Goal: Information Seeking & Learning: Check status

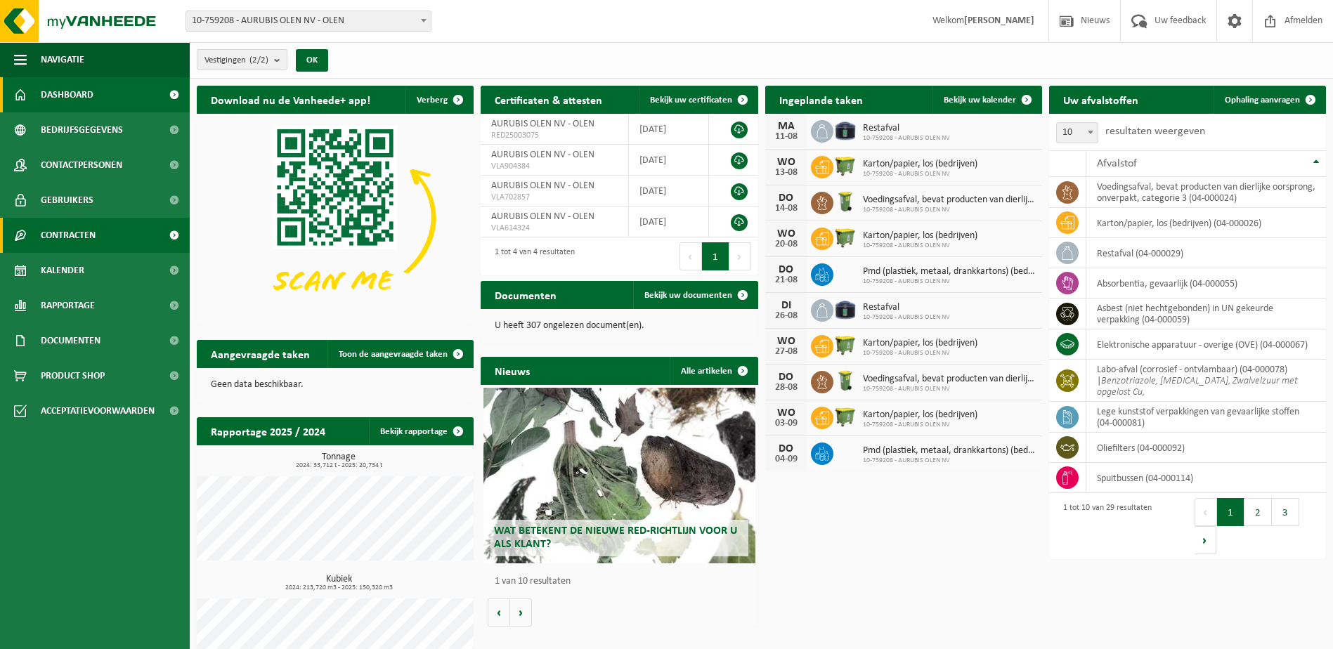
click at [112, 221] on link "Contracten" at bounding box center [95, 235] width 190 height 35
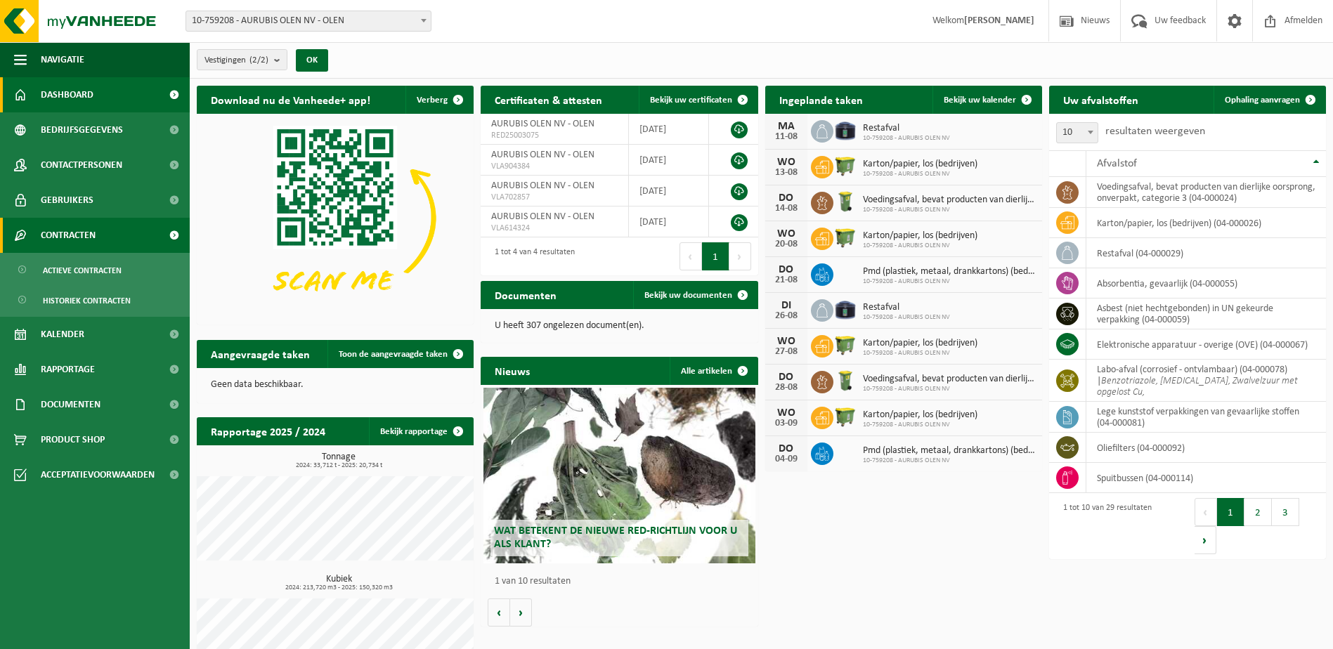
click at [108, 225] on link "Contracten" at bounding box center [95, 235] width 190 height 35
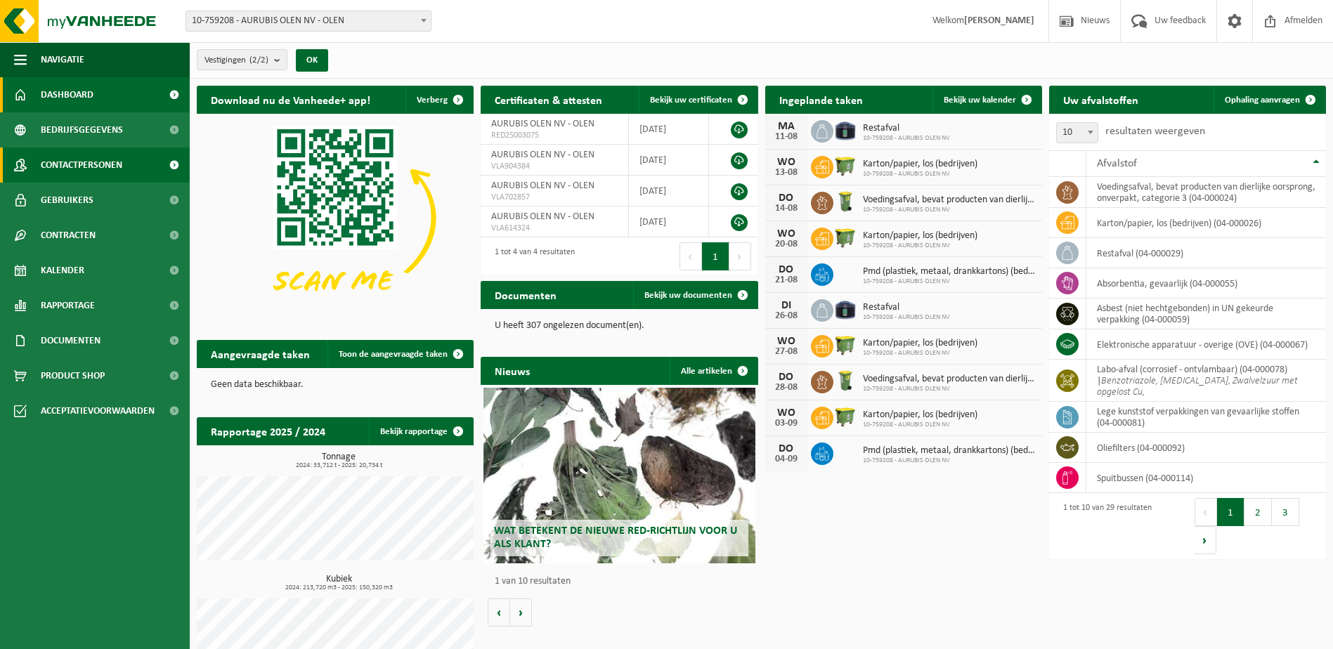
click at [134, 157] on link "Contactpersonen" at bounding box center [95, 165] width 190 height 35
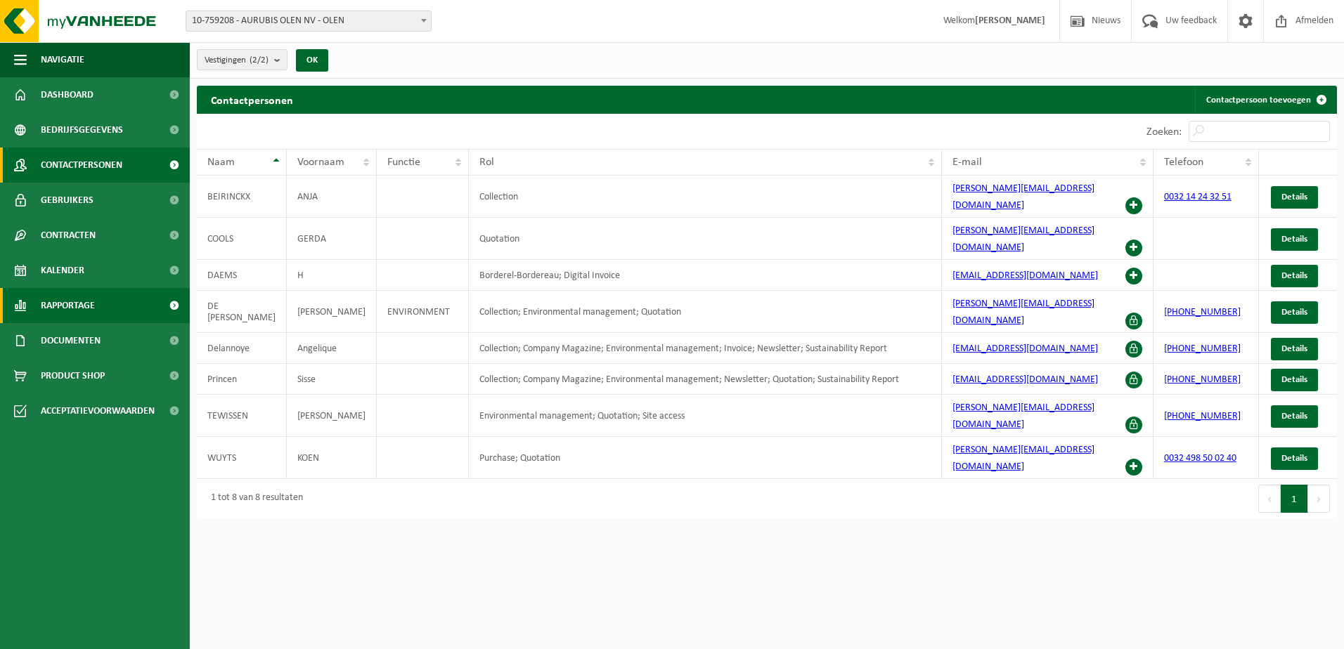
click at [148, 301] on link "Rapportage" at bounding box center [95, 305] width 190 height 35
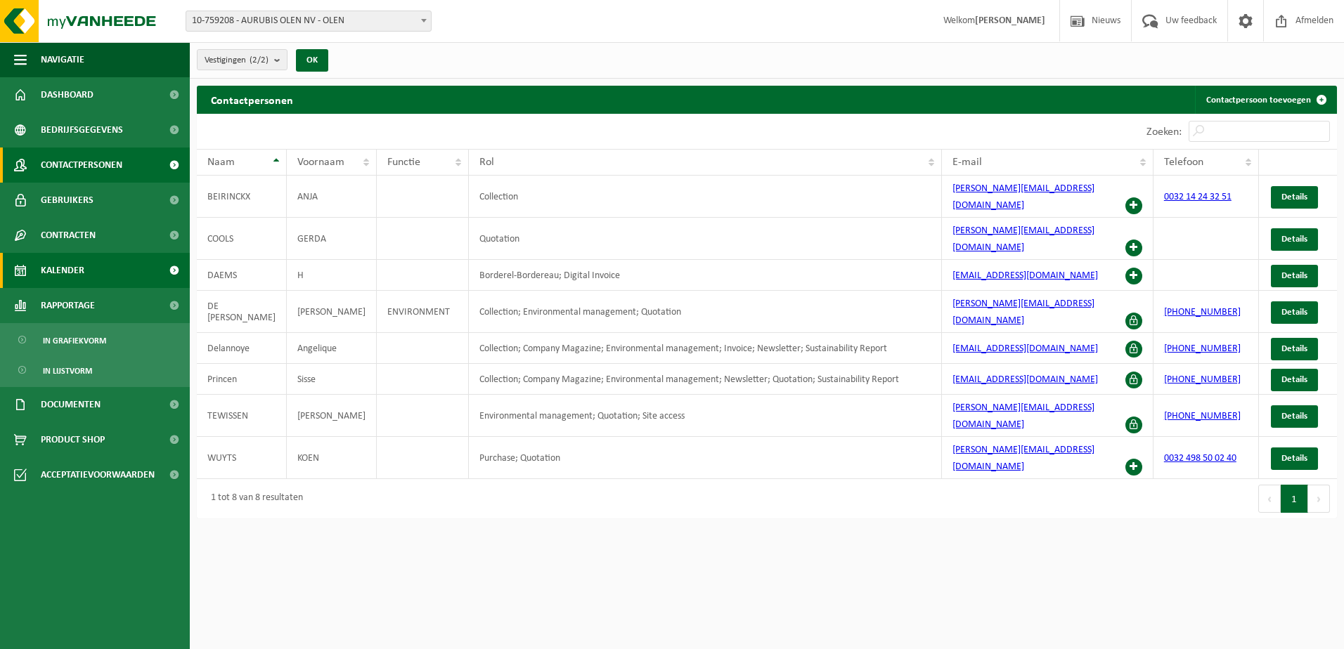
click at [126, 285] on link "Kalender" at bounding box center [95, 270] width 190 height 35
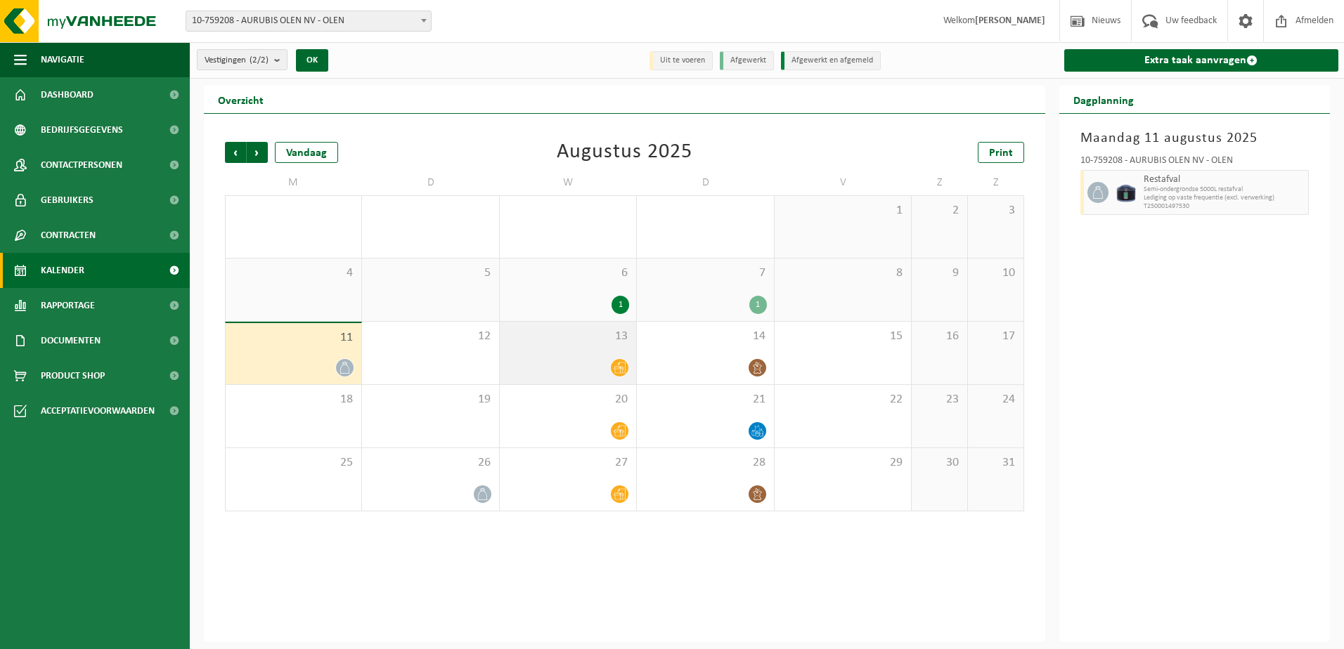
click at [588, 359] on div at bounding box center [568, 367] width 122 height 19
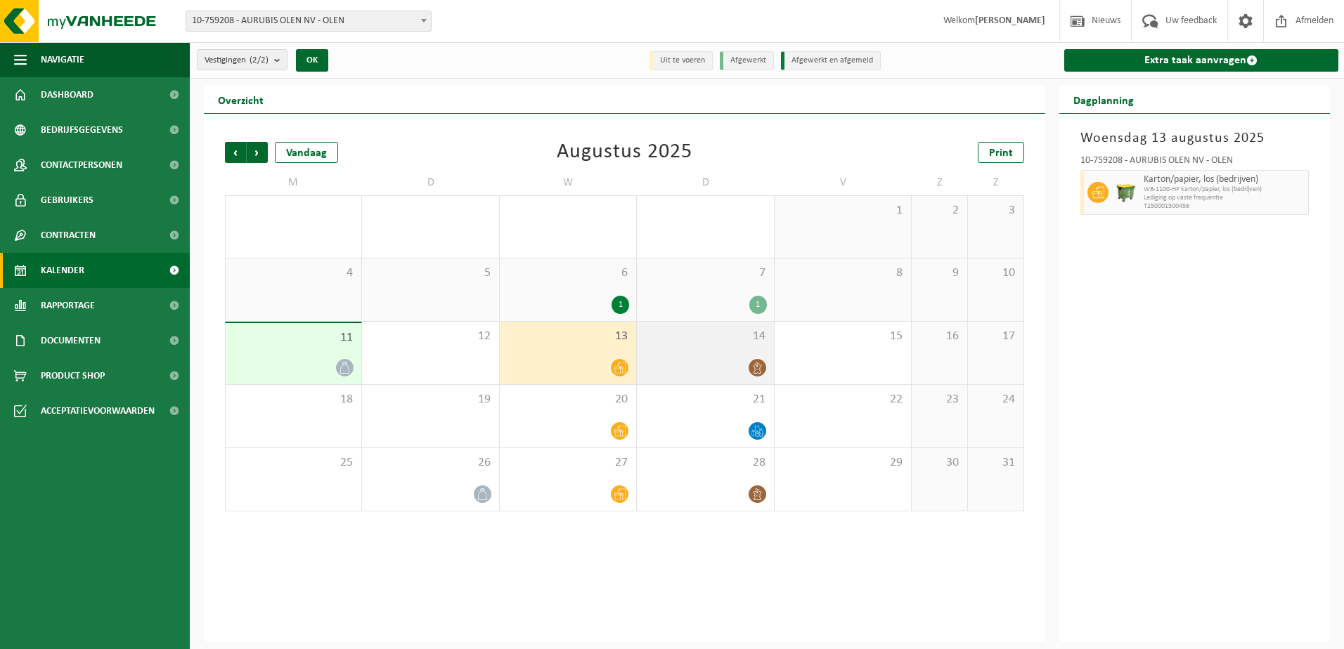
click at [699, 383] on div "14" at bounding box center [705, 353] width 136 height 63
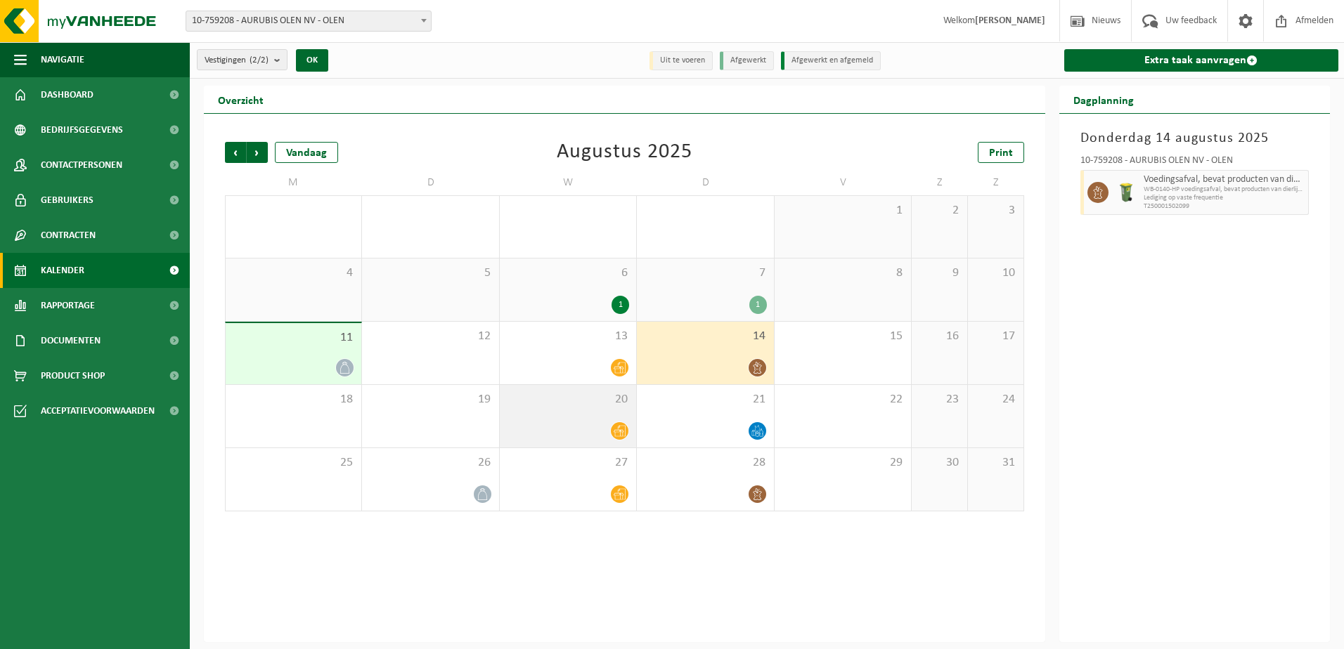
click at [604, 422] on div at bounding box center [568, 431] width 122 height 19
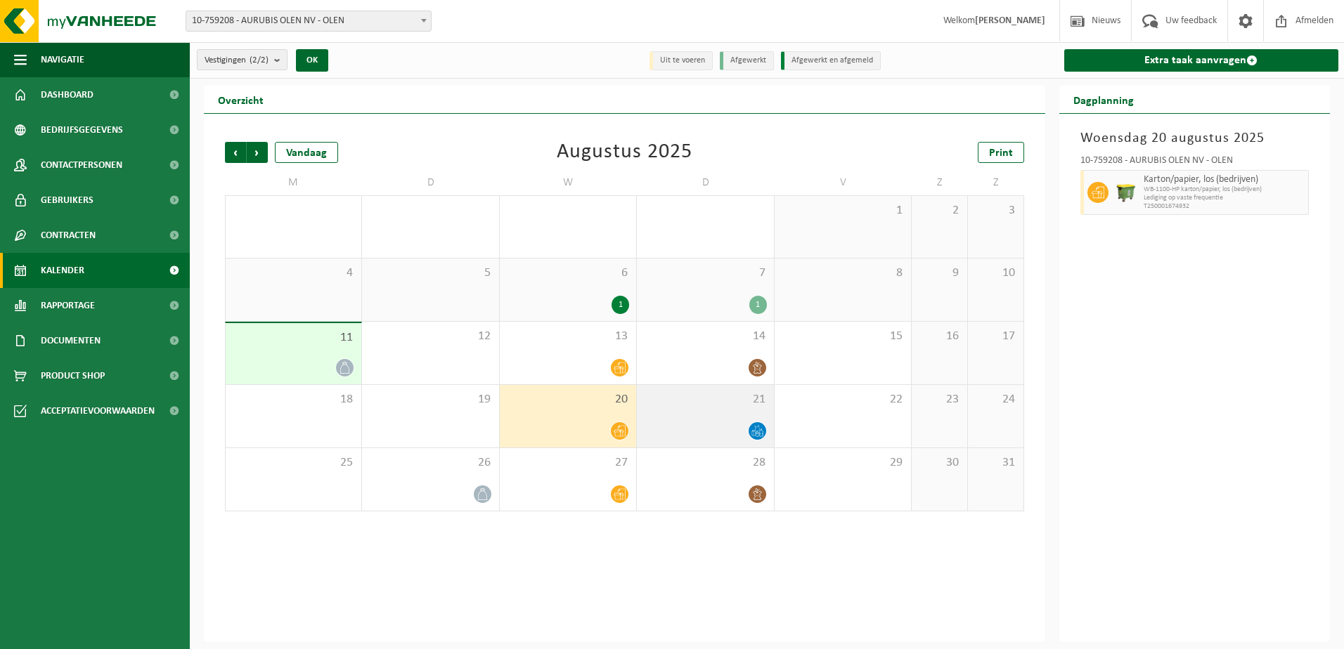
click at [731, 434] on div at bounding box center [705, 431] width 122 height 19
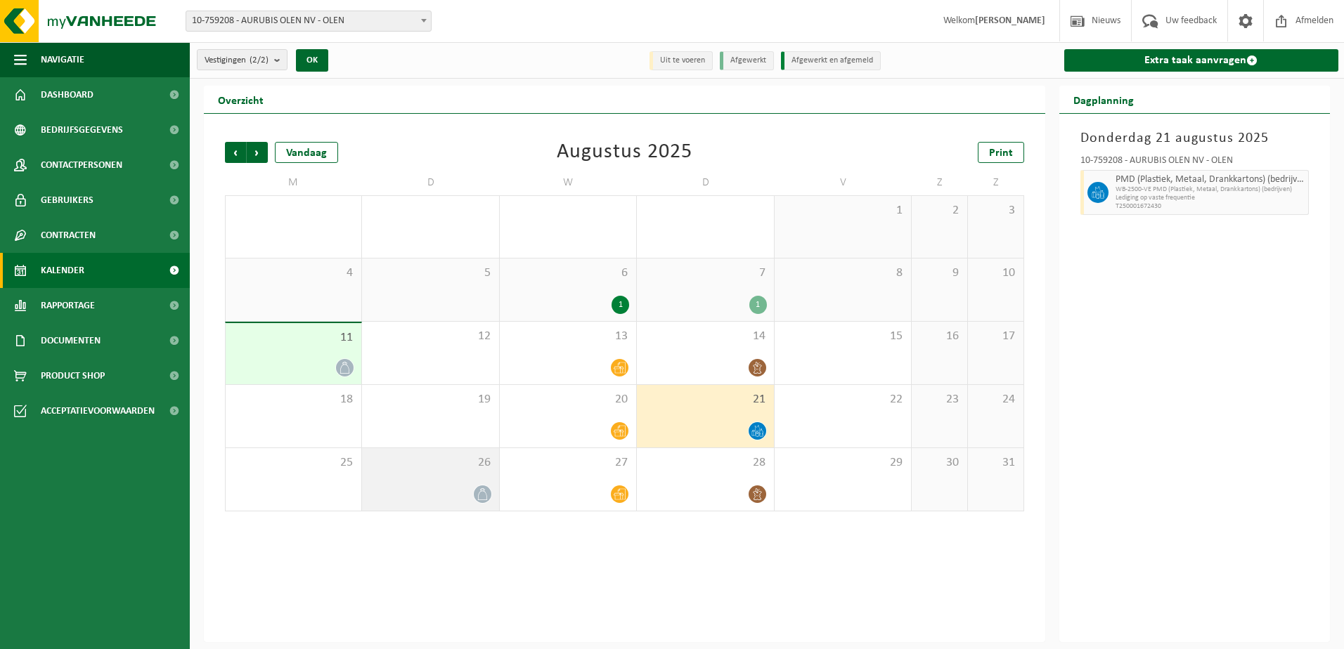
click at [453, 479] on div "26" at bounding box center [430, 479] width 136 height 63
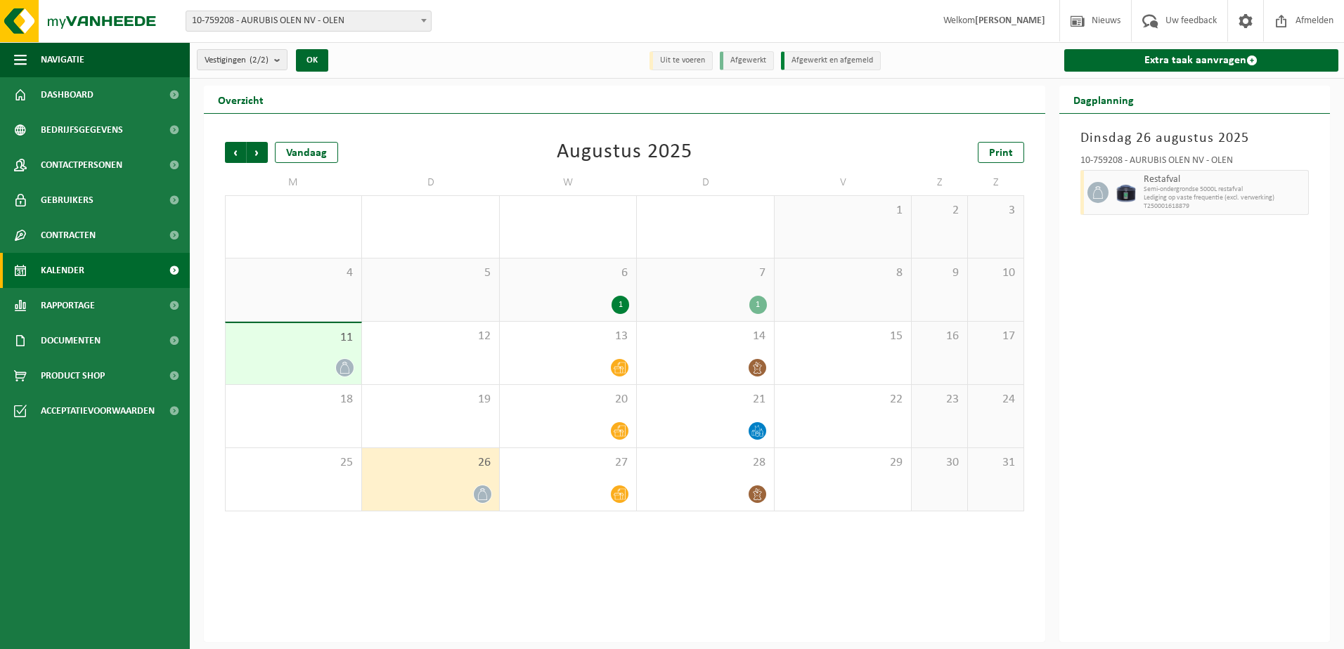
click at [625, 309] on div "1" at bounding box center [620, 305] width 18 height 18
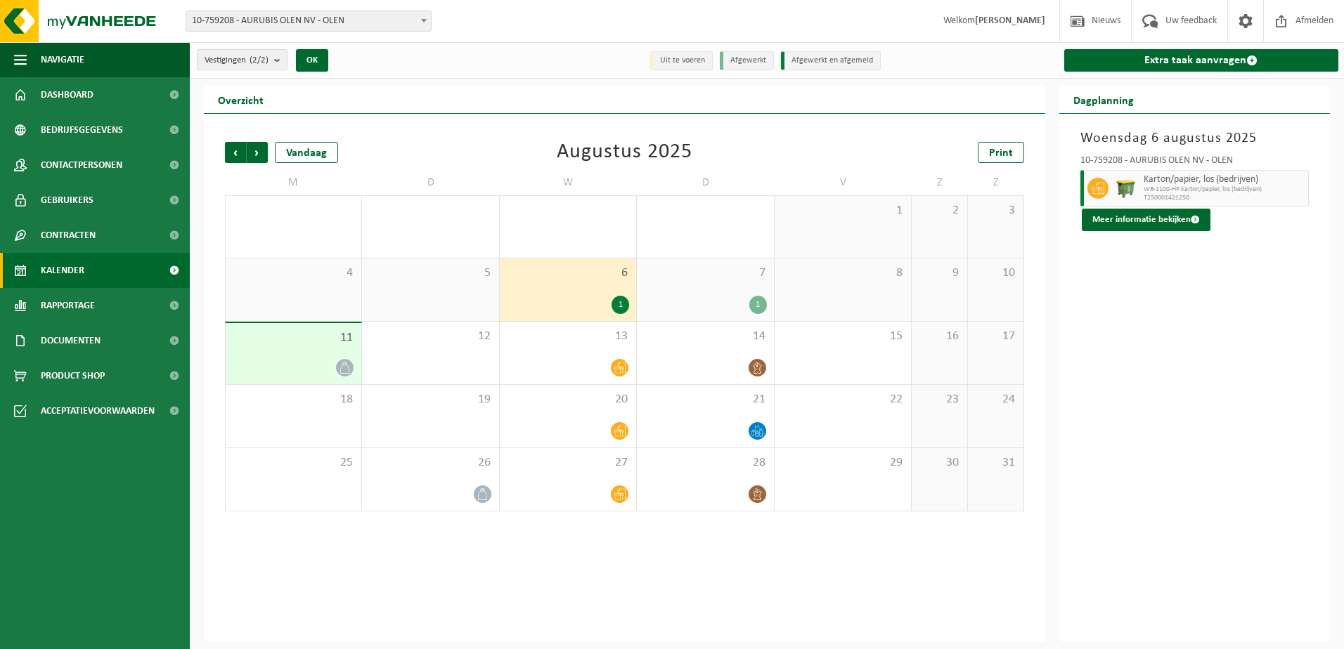
click at [738, 304] on div "1" at bounding box center [705, 305] width 122 height 18
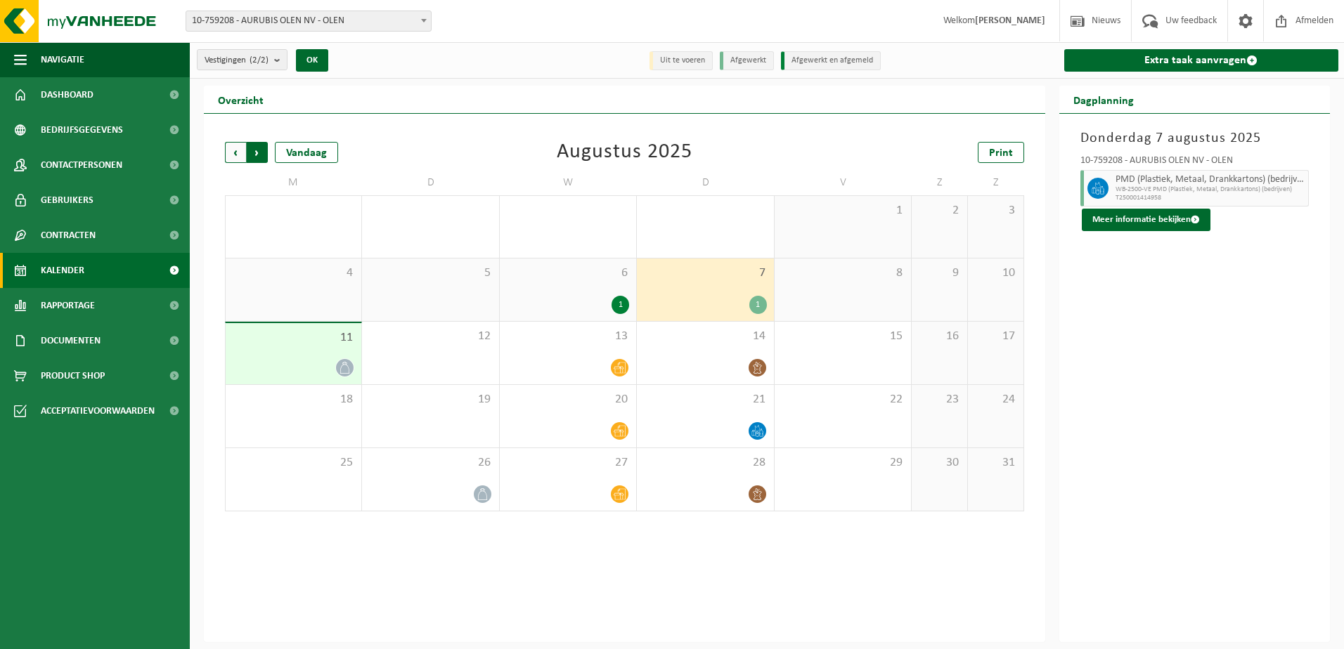
click at [236, 150] on span "Vorige" at bounding box center [235, 152] width 21 height 21
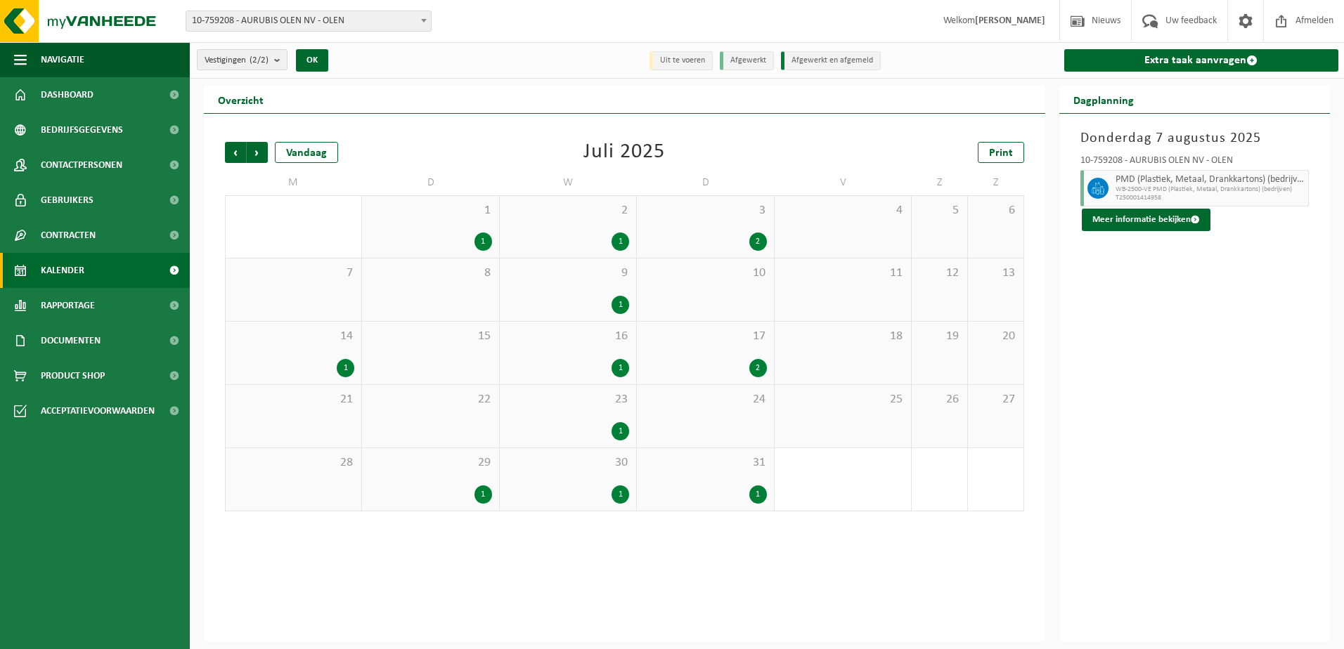
click at [732, 480] on div "31 1" at bounding box center [705, 479] width 136 height 63
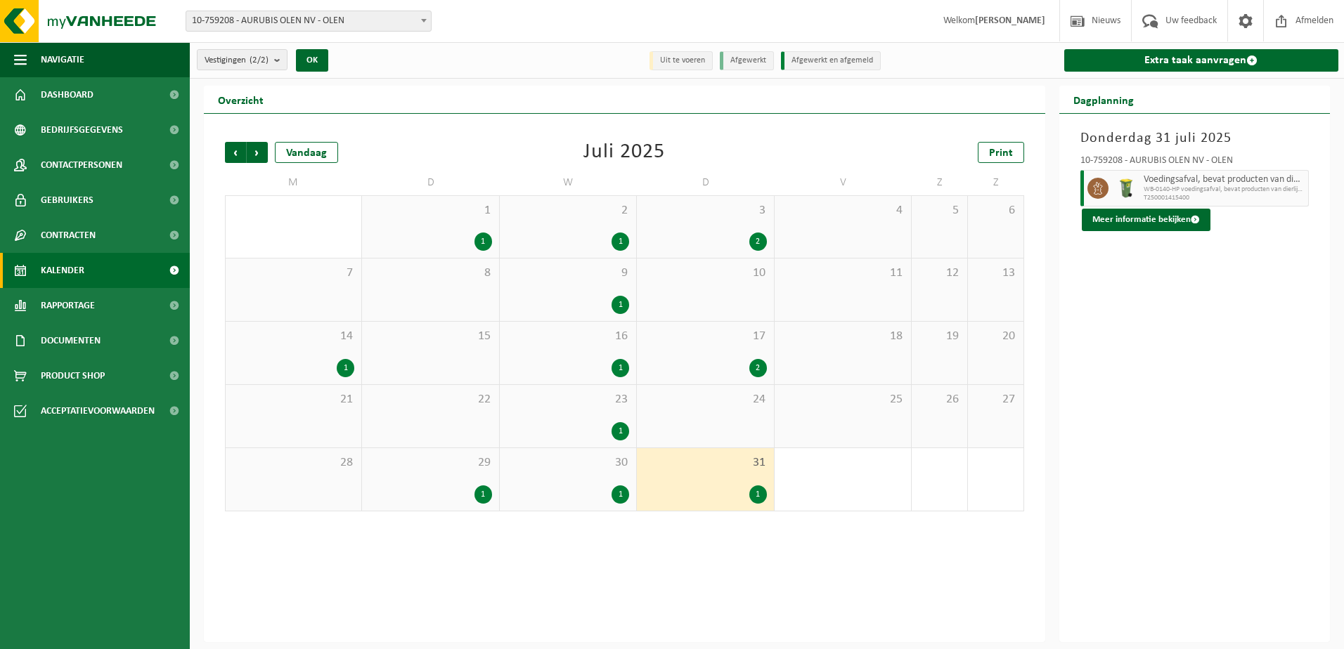
click at [573, 502] on div "1" at bounding box center [568, 495] width 122 height 18
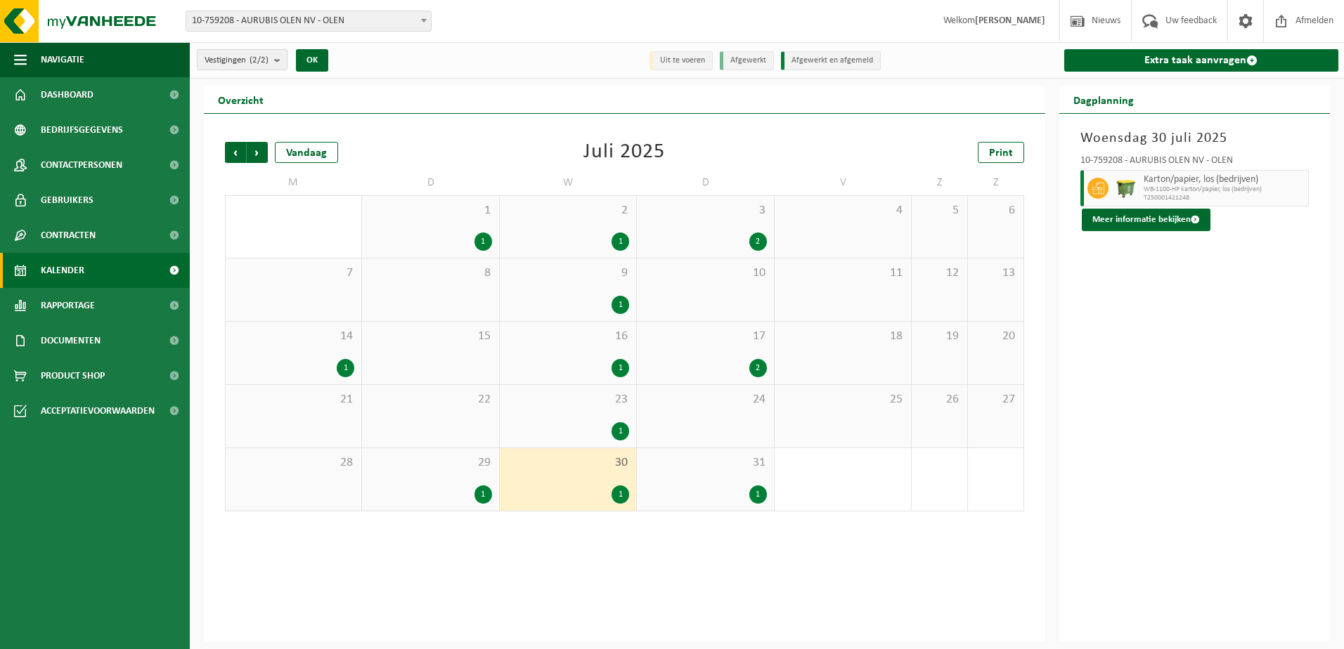
click at [419, 484] on div "29 1" at bounding box center [430, 479] width 136 height 63
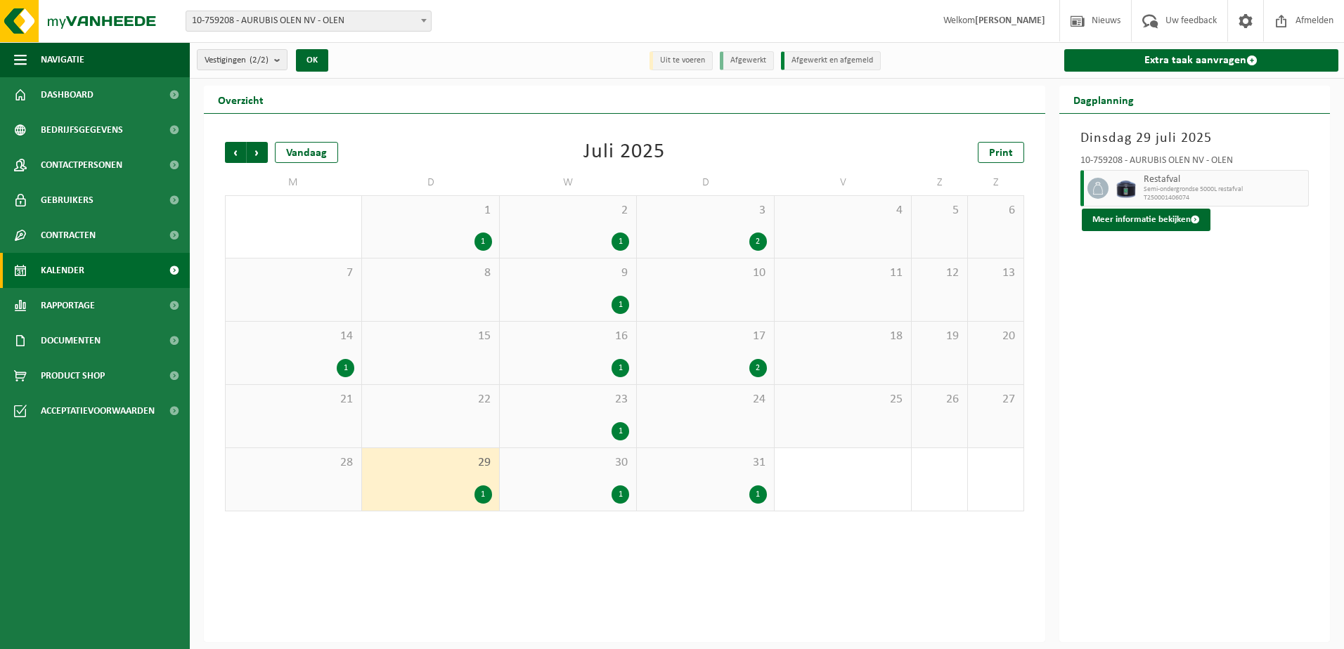
click at [560, 426] on div "1" at bounding box center [568, 431] width 122 height 18
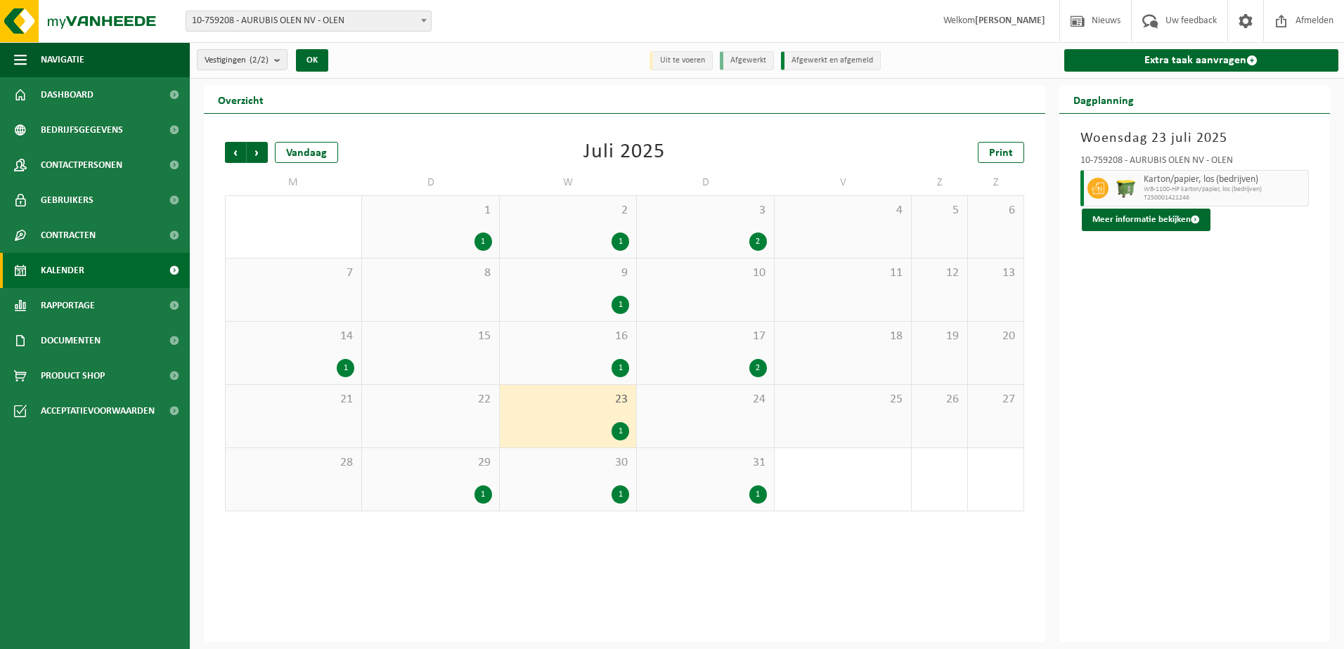
click at [731, 348] on div "17 2" at bounding box center [705, 353] width 136 height 63
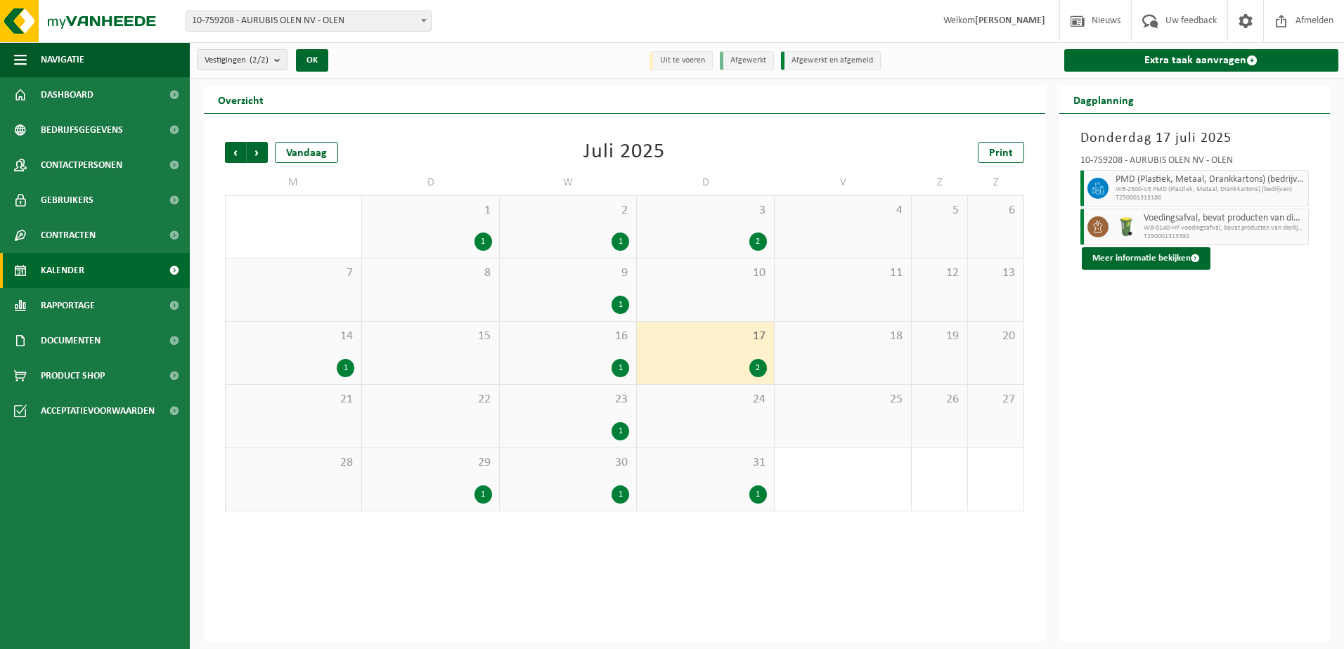
click at [554, 349] on div "16 1" at bounding box center [568, 353] width 136 height 63
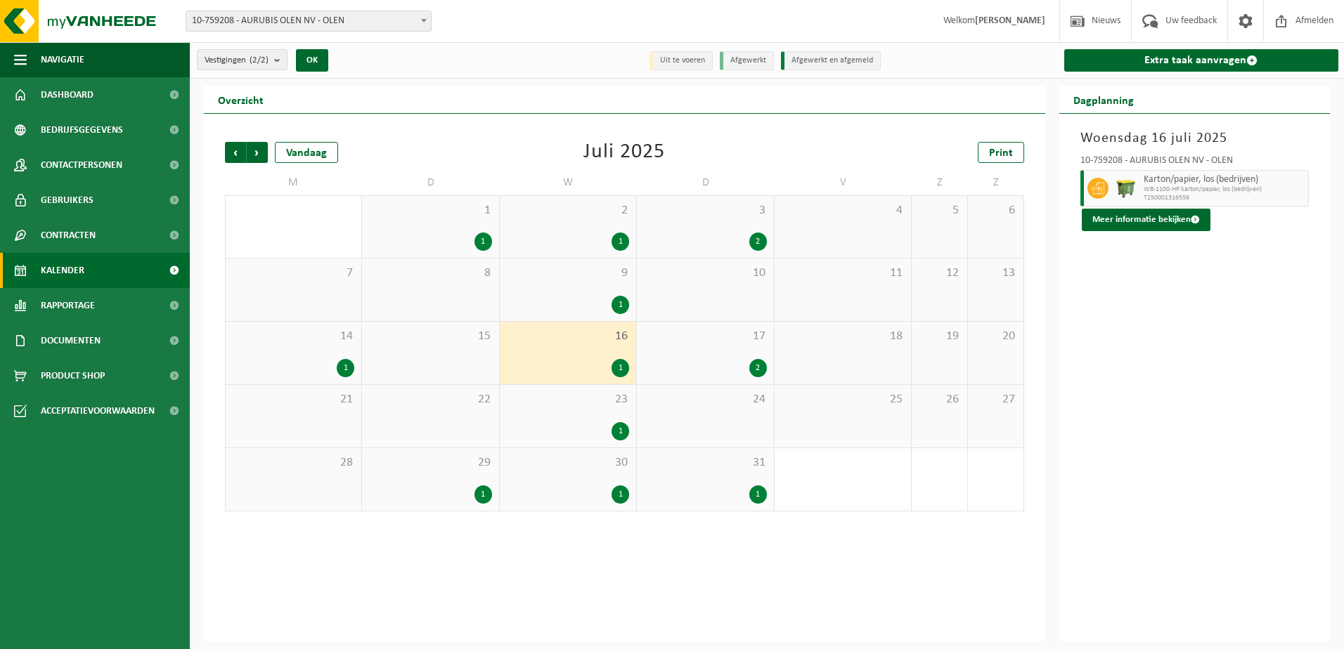
click at [354, 346] on div "14 1" at bounding box center [294, 353] width 136 height 63
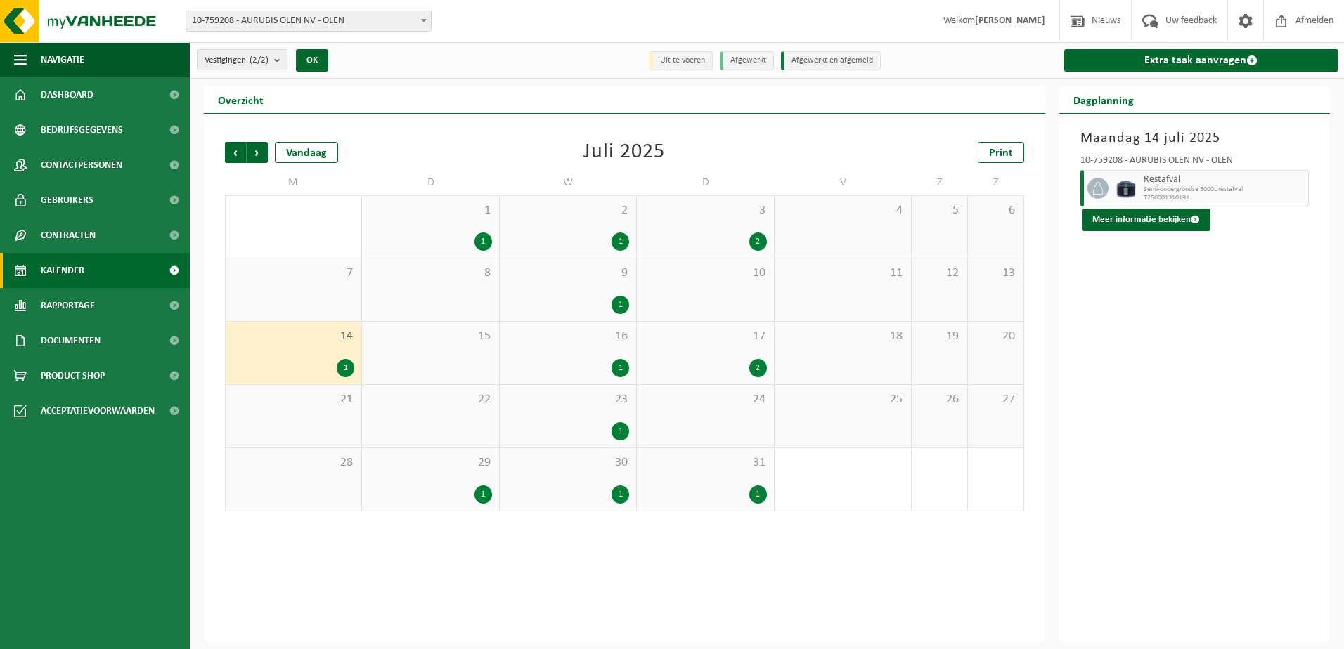
click at [740, 244] on div "2" at bounding box center [705, 242] width 122 height 18
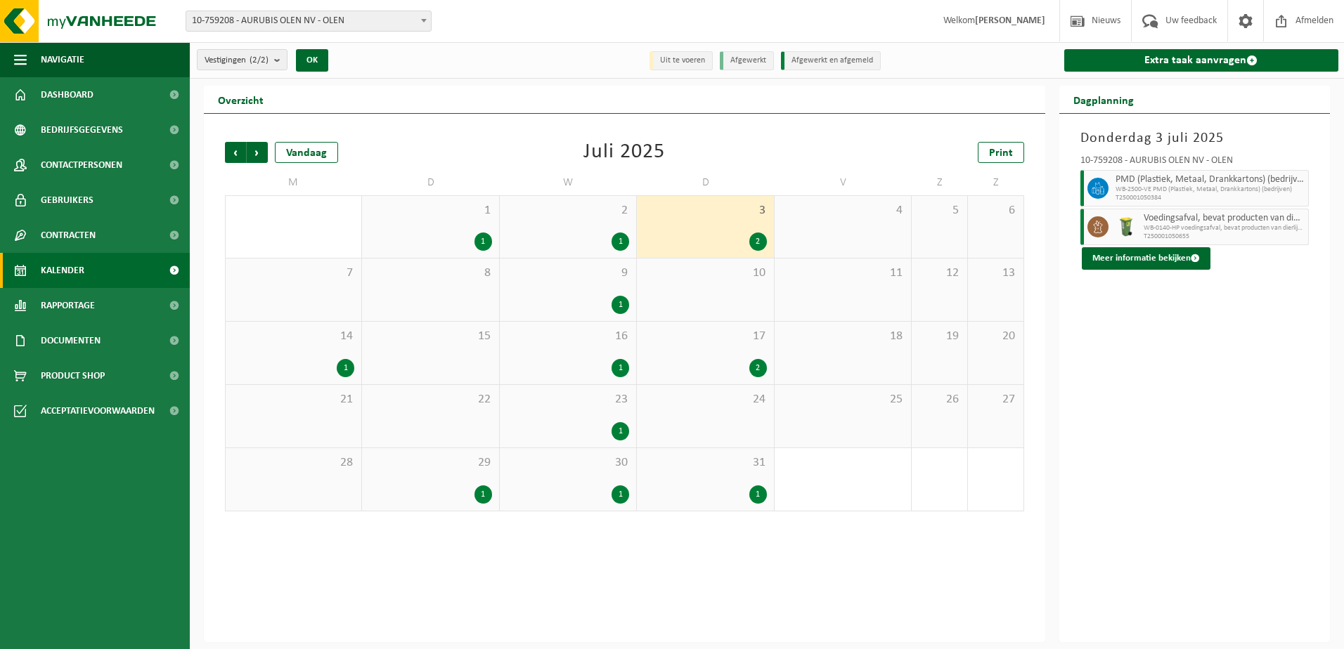
click at [553, 287] on div "9 1" at bounding box center [568, 290] width 136 height 63
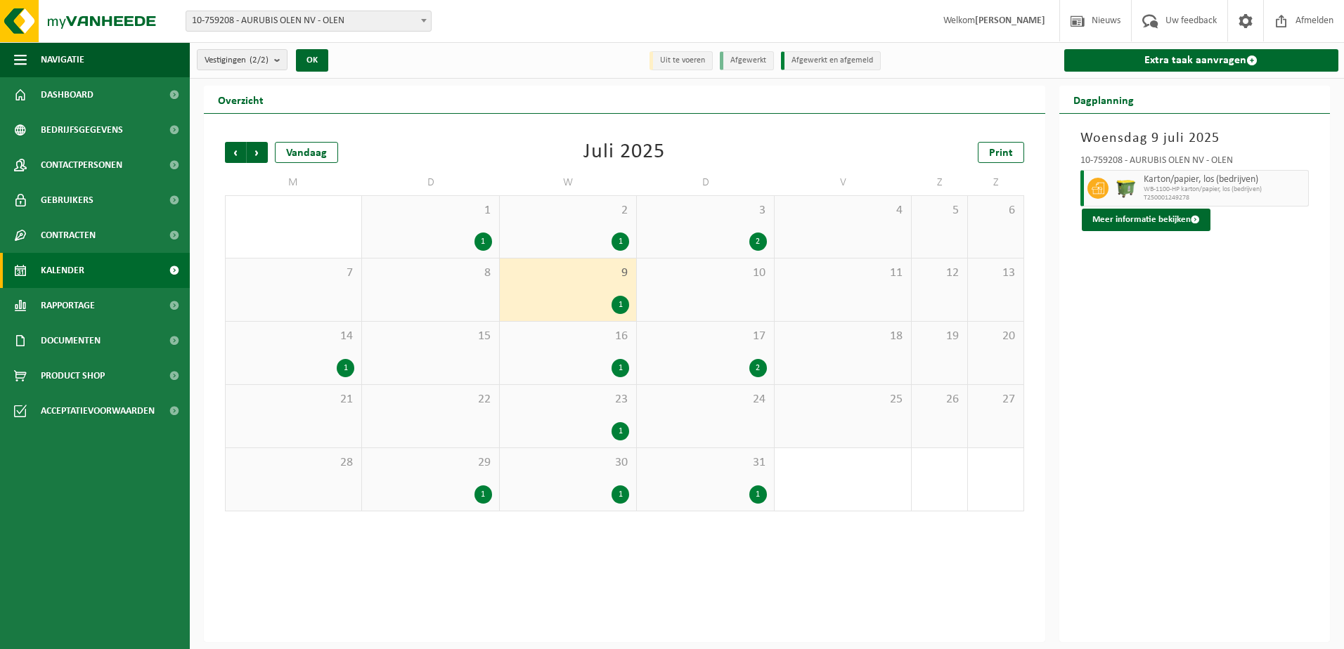
click at [566, 234] on div "1" at bounding box center [568, 242] width 122 height 18
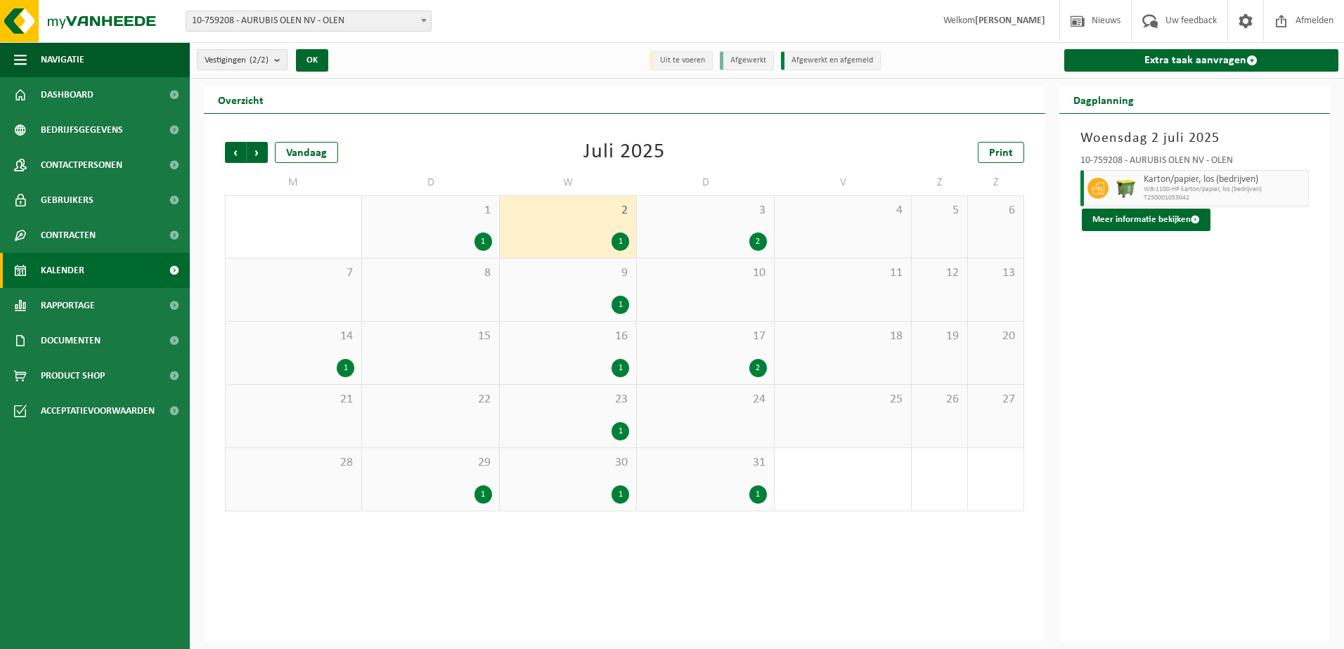
click at [424, 251] on div "1 1" at bounding box center [430, 227] width 136 height 62
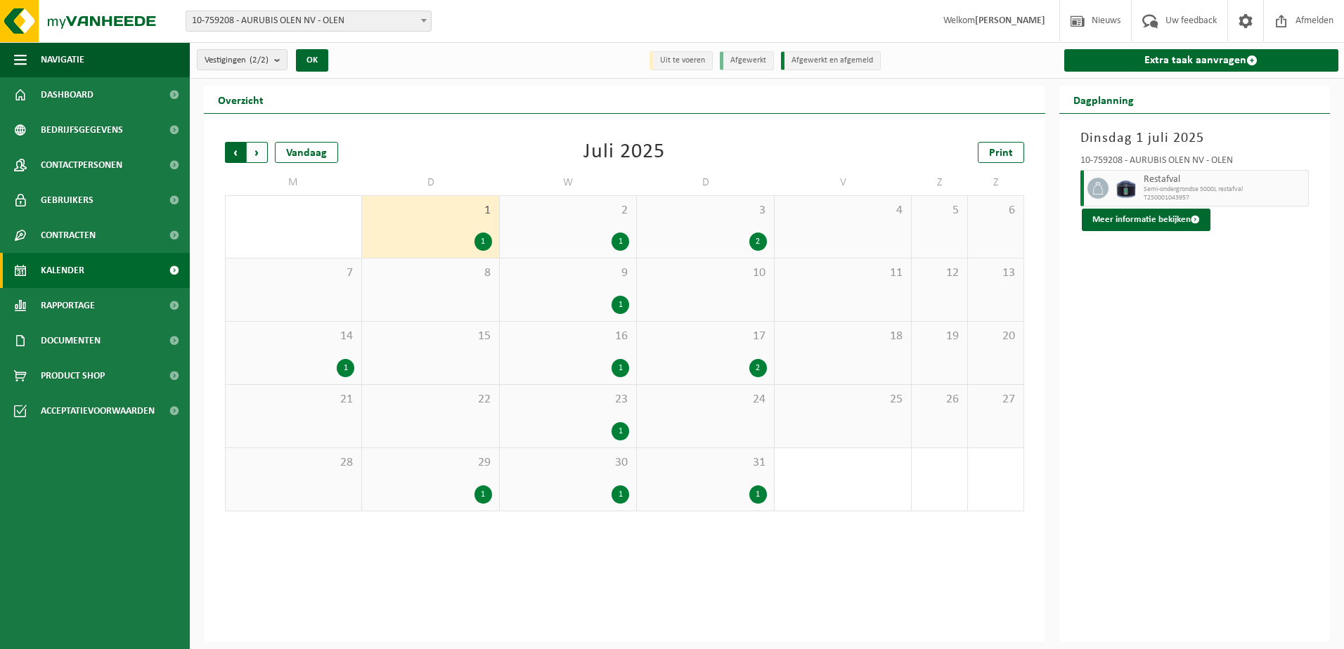
click at [253, 156] on span "Volgende" at bounding box center [257, 152] width 21 height 21
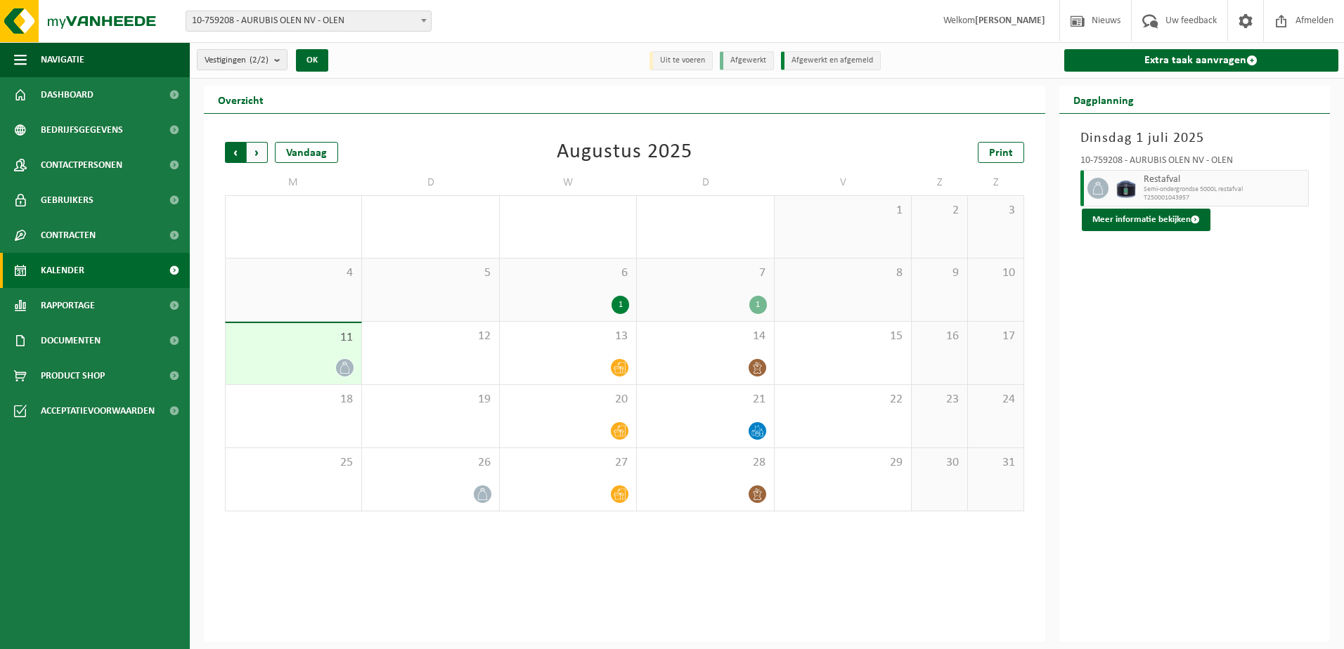
click at [257, 155] on span "Volgende" at bounding box center [257, 152] width 21 height 21
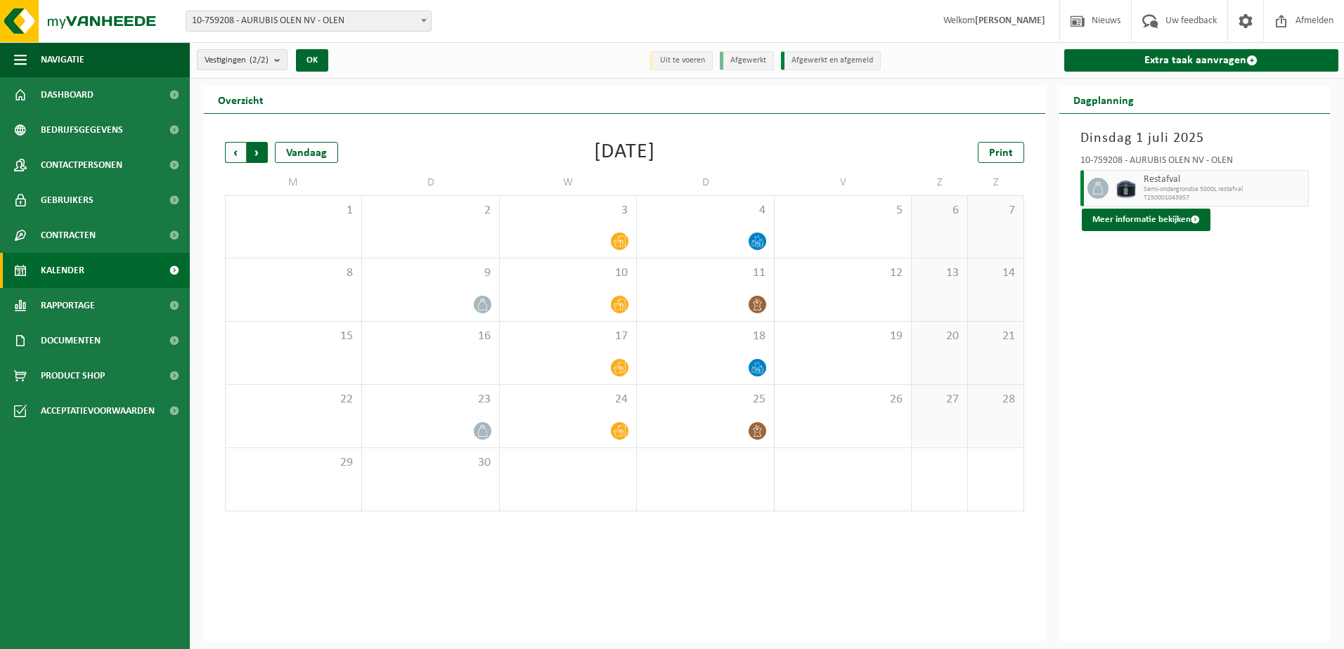
click at [227, 153] on span "Vorige" at bounding box center [235, 152] width 21 height 21
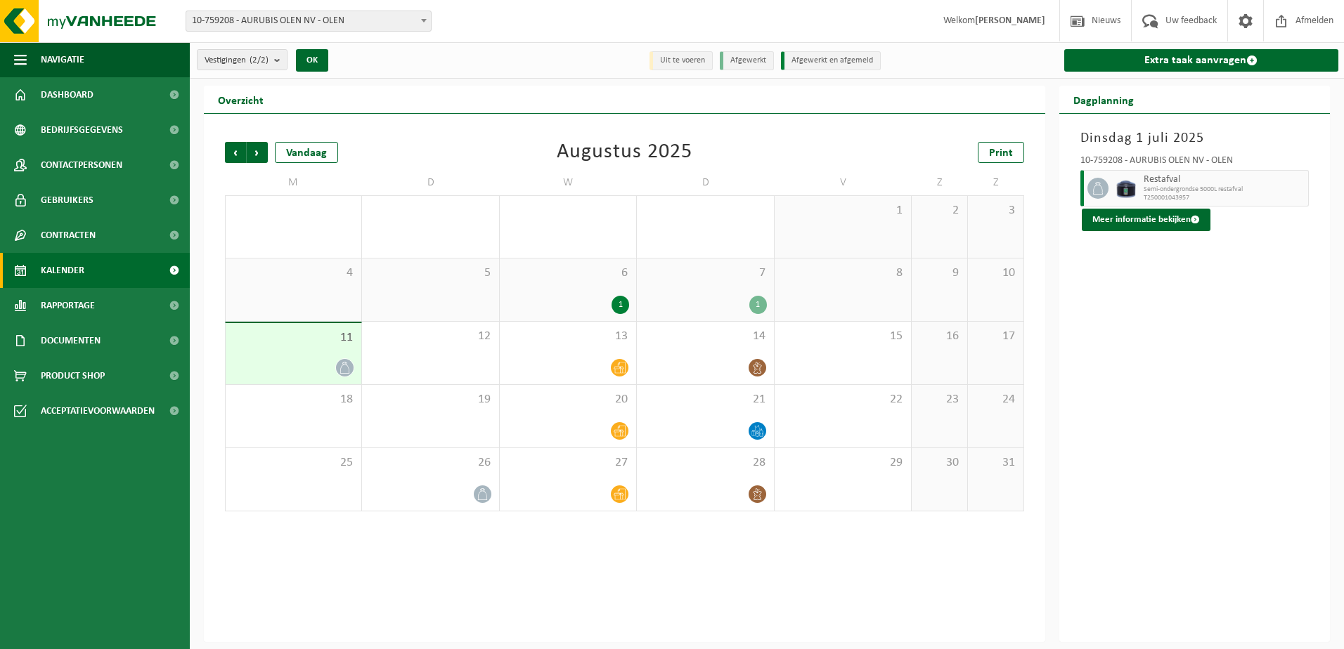
click at [227, 153] on span "Vorige" at bounding box center [235, 152] width 21 height 21
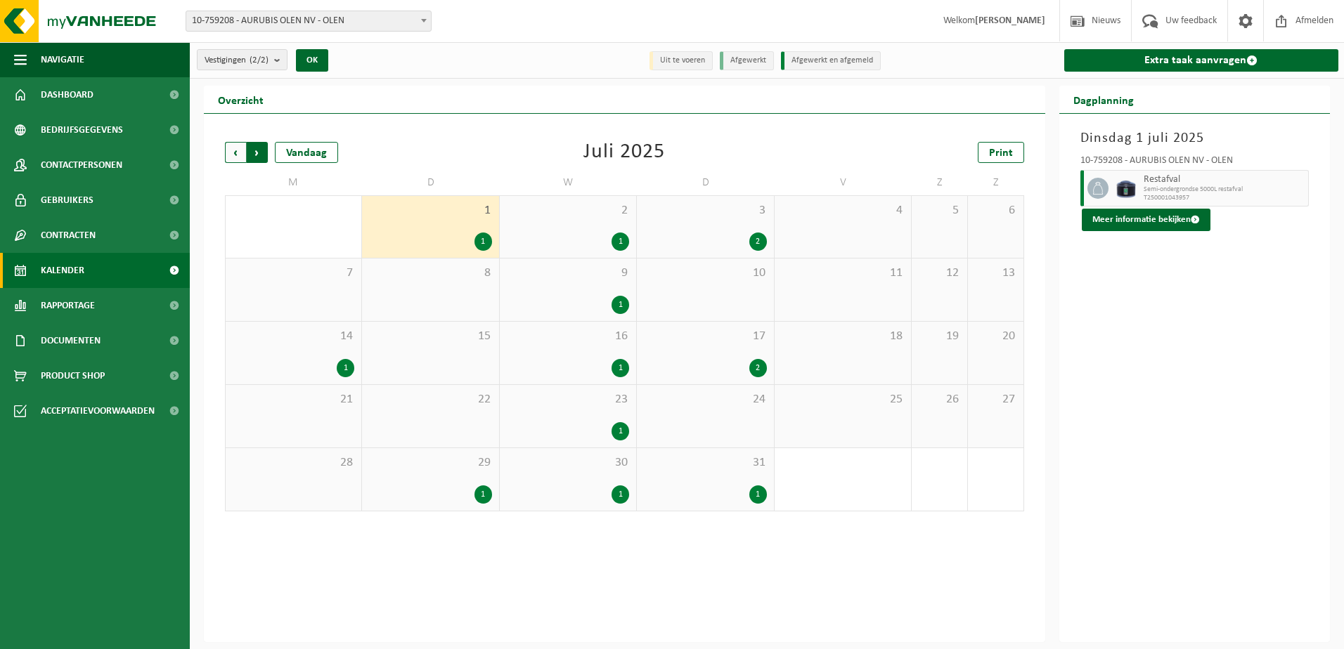
click at [228, 153] on span "Vorige" at bounding box center [235, 152] width 21 height 21
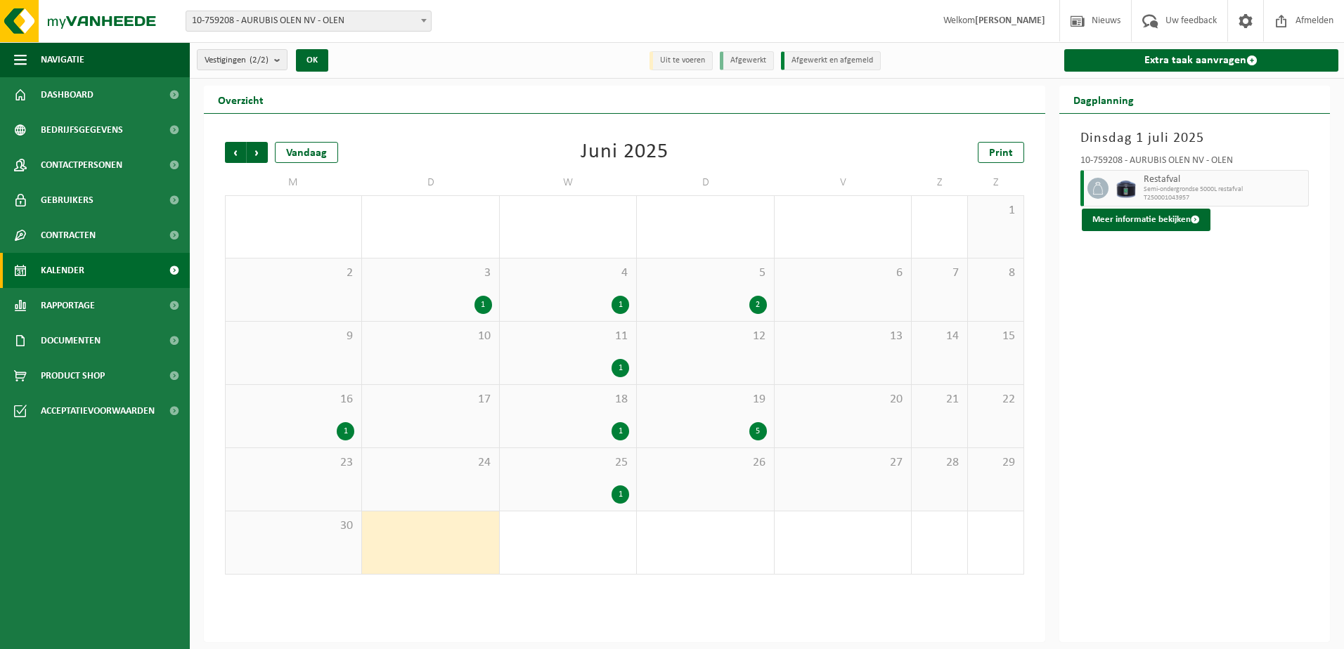
click at [467, 294] on div "3 1" at bounding box center [430, 290] width 136 height 63
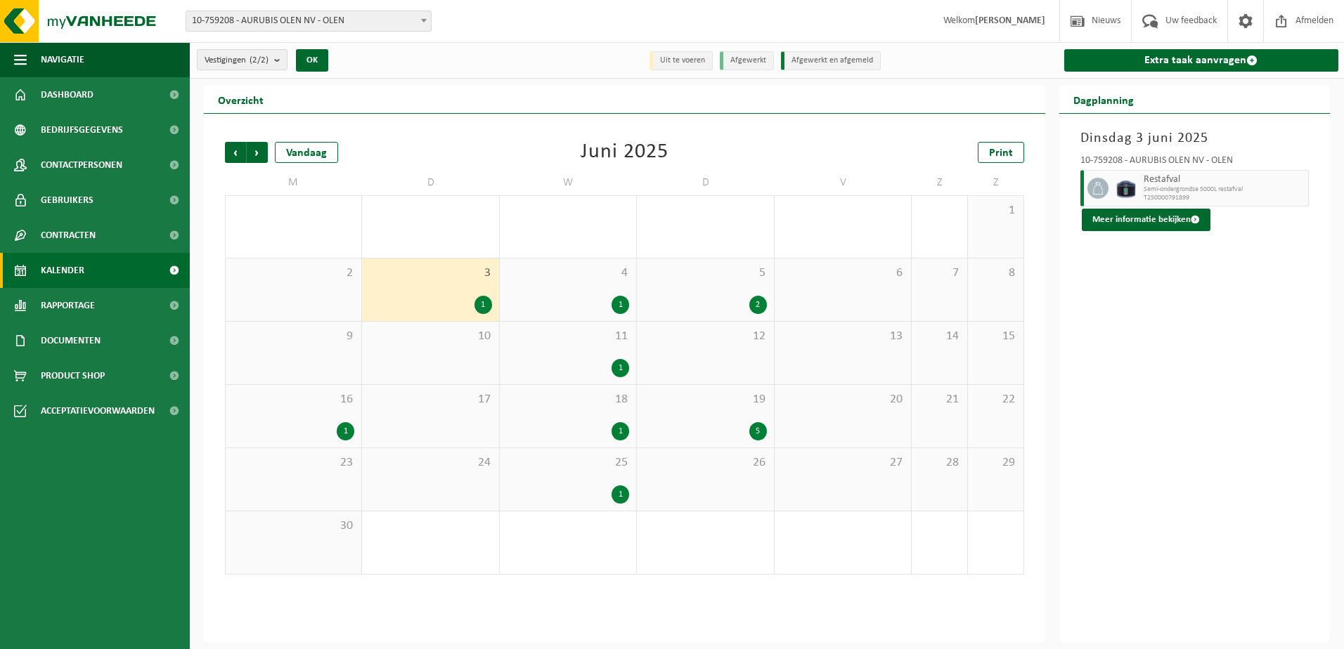
click at [559, 292] on div "4 1" at bounding box center [568, 290] width 136 height 63
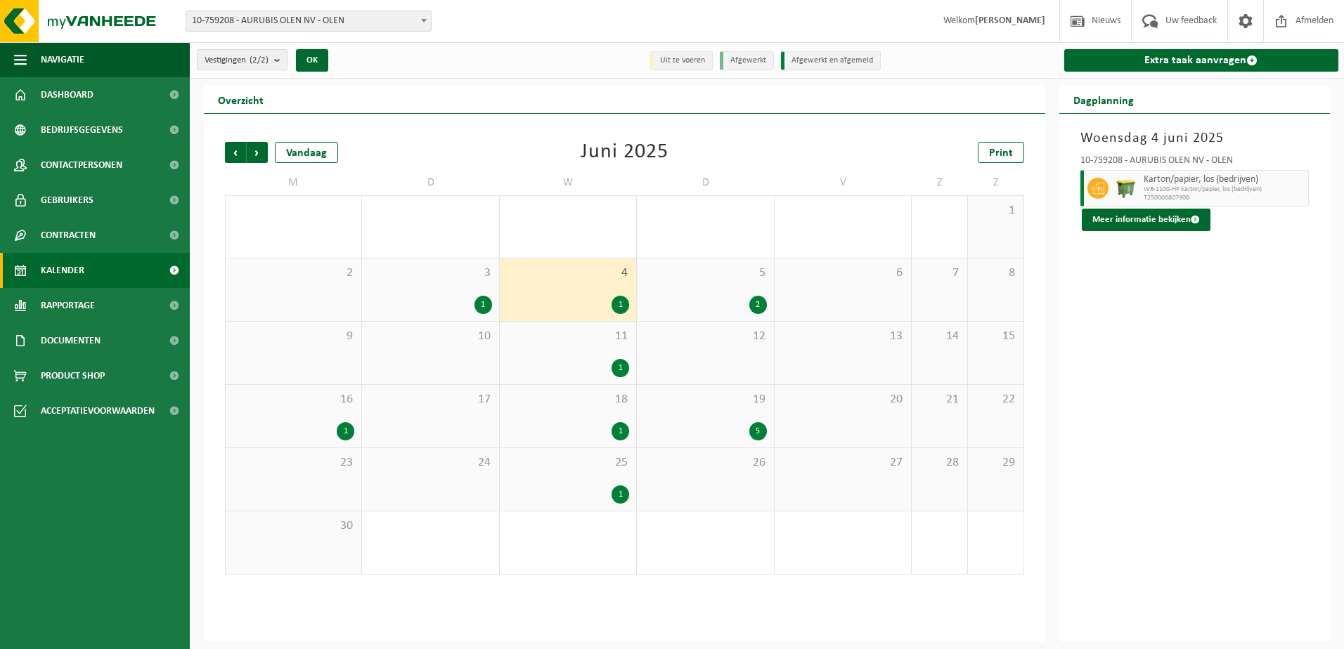
click at [710, 292] on div "5 2" at bounding box center [705, 290] width 136 height 63
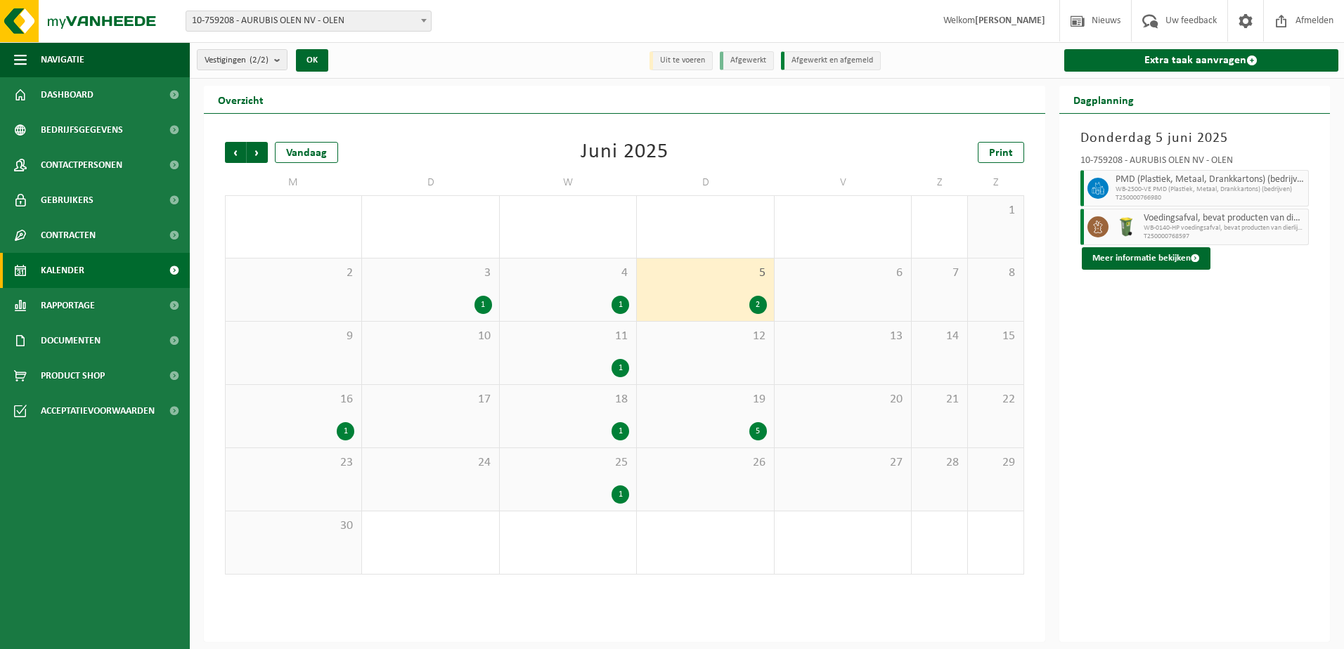
click at [594, 354] on div "11 1" at bounding box center [568, 353] width 136 height 63
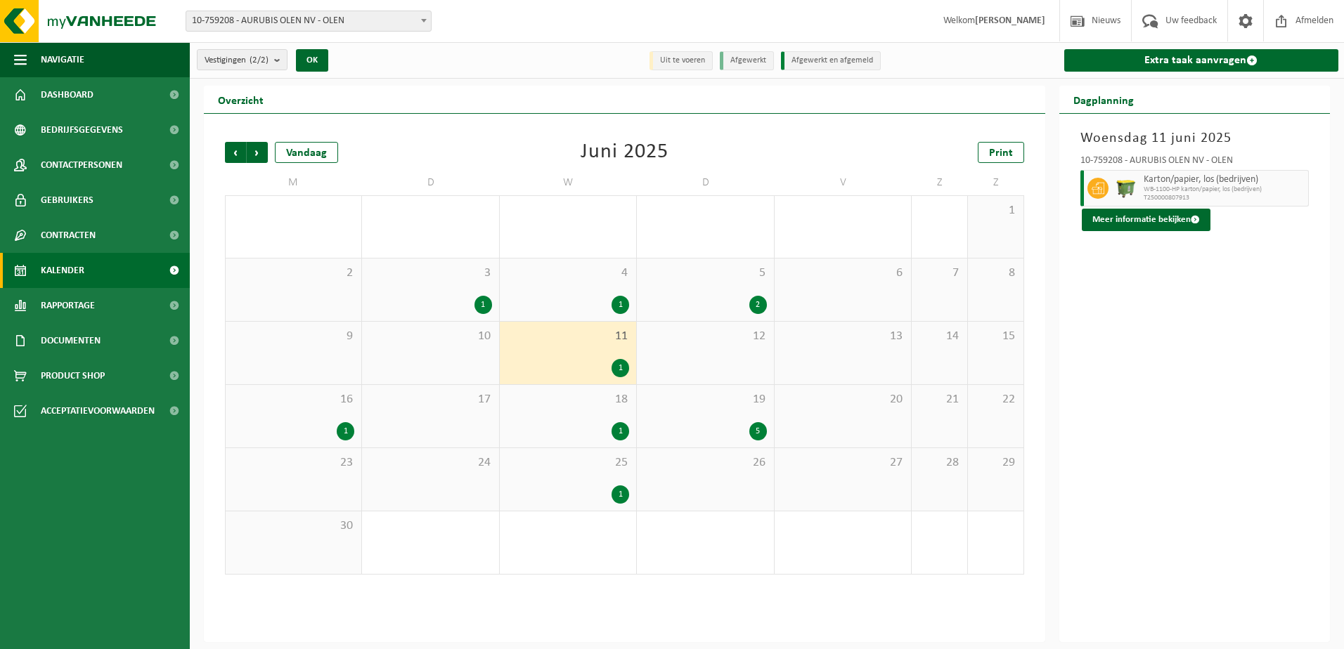
click at [303, 421] on div "16 1" at bounding box center [294, 416] width 136 height 63
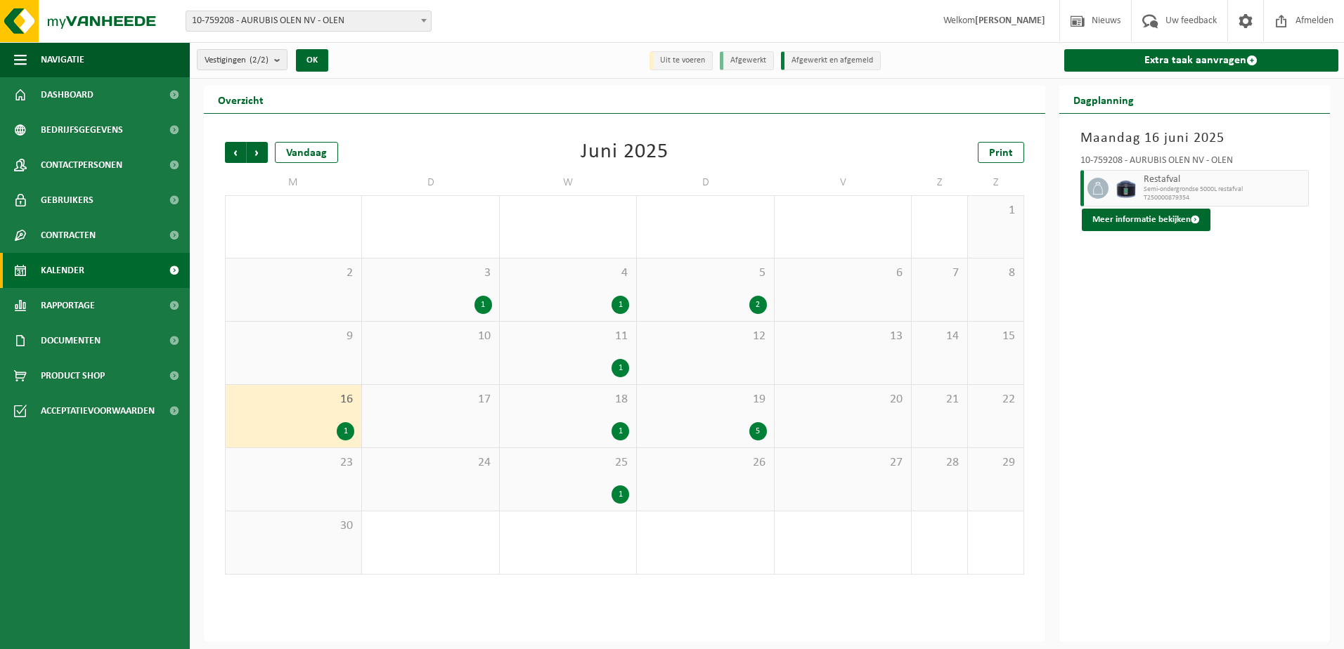
click at [580, 410] on div "18 1" at bounding box center [568, 416] width 136 height 63
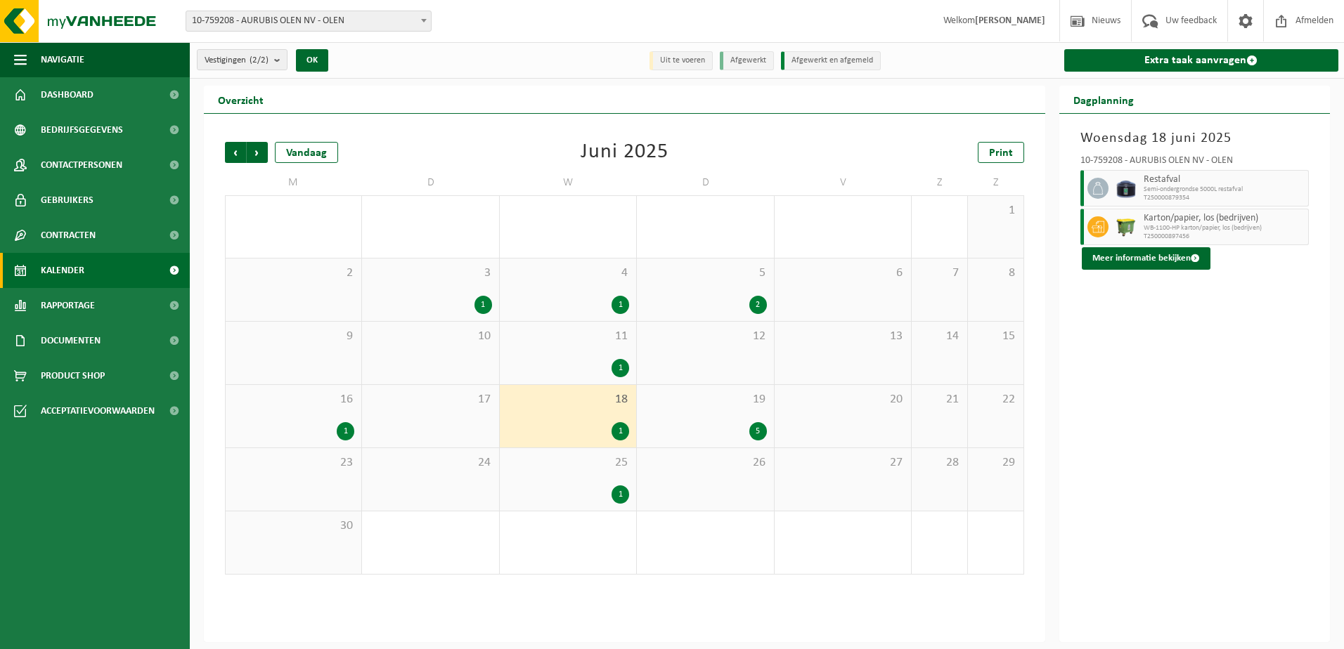
click at [777, 407] on div "20" at bounding box center [842, 416] width 136 height 63
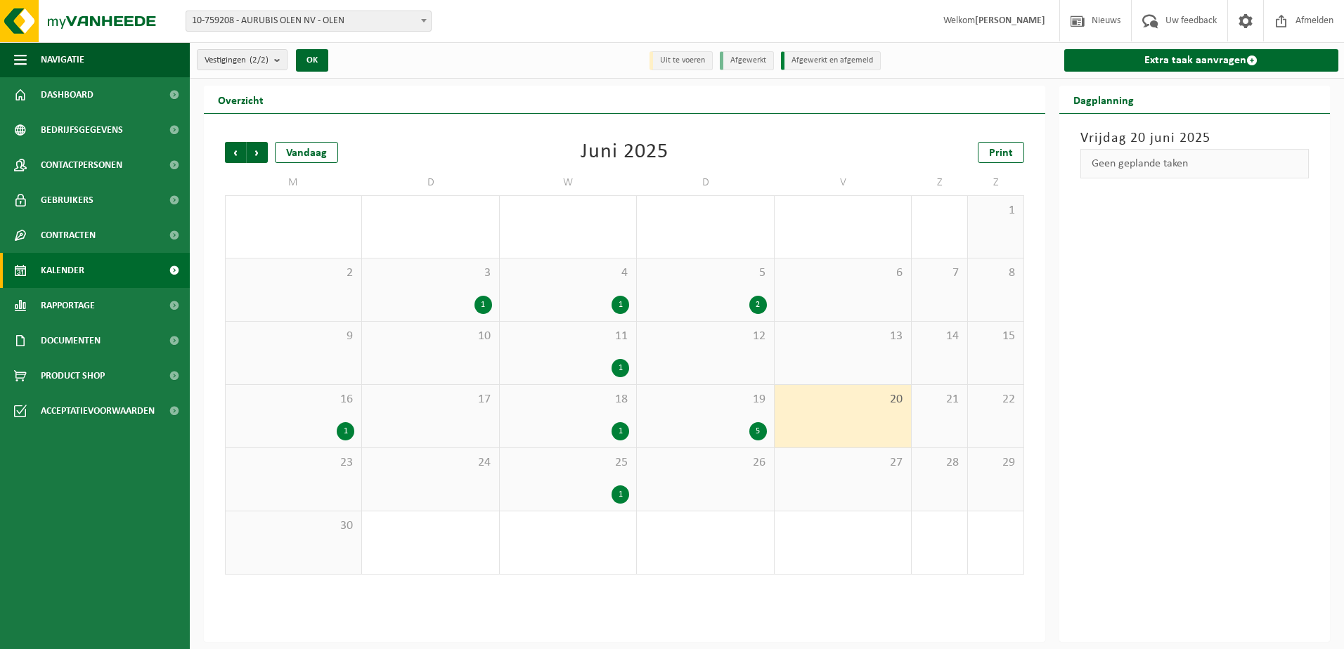
click at [758, 415] on div "19 5" at bounding box center [705, 416] width 136 height 63
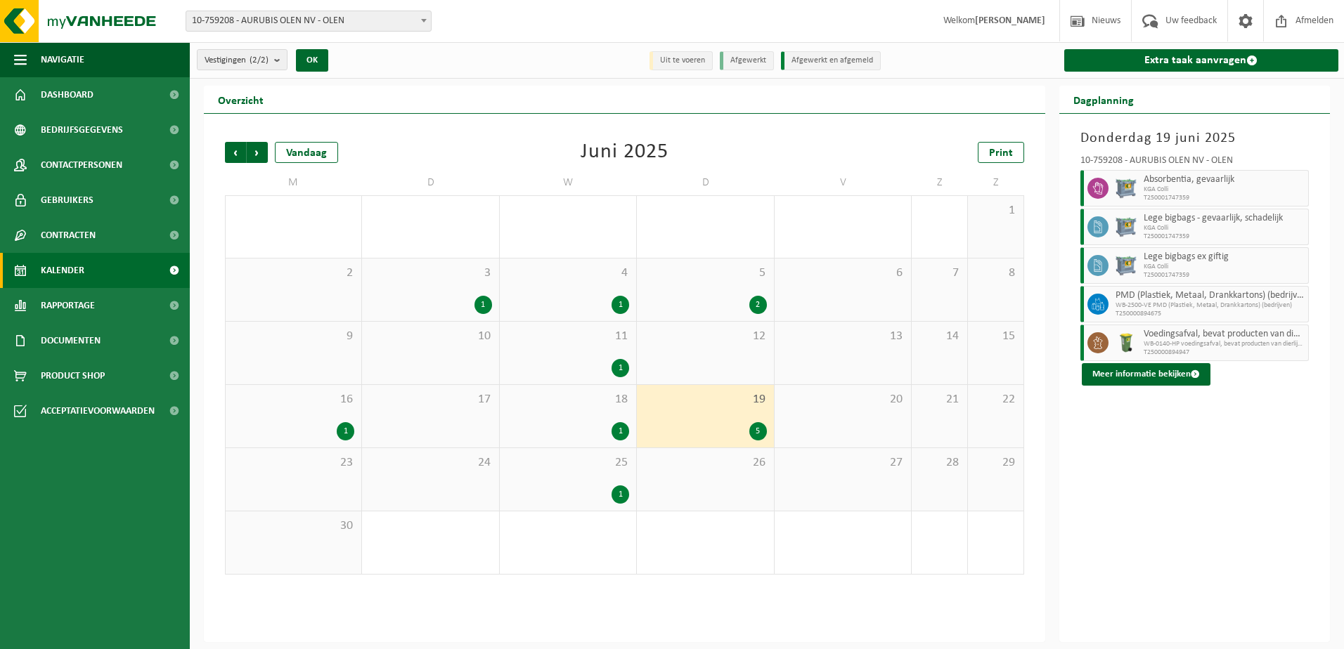
click at [548, 486] on div "1" at bounding box center [568, 495] width 122 height 18
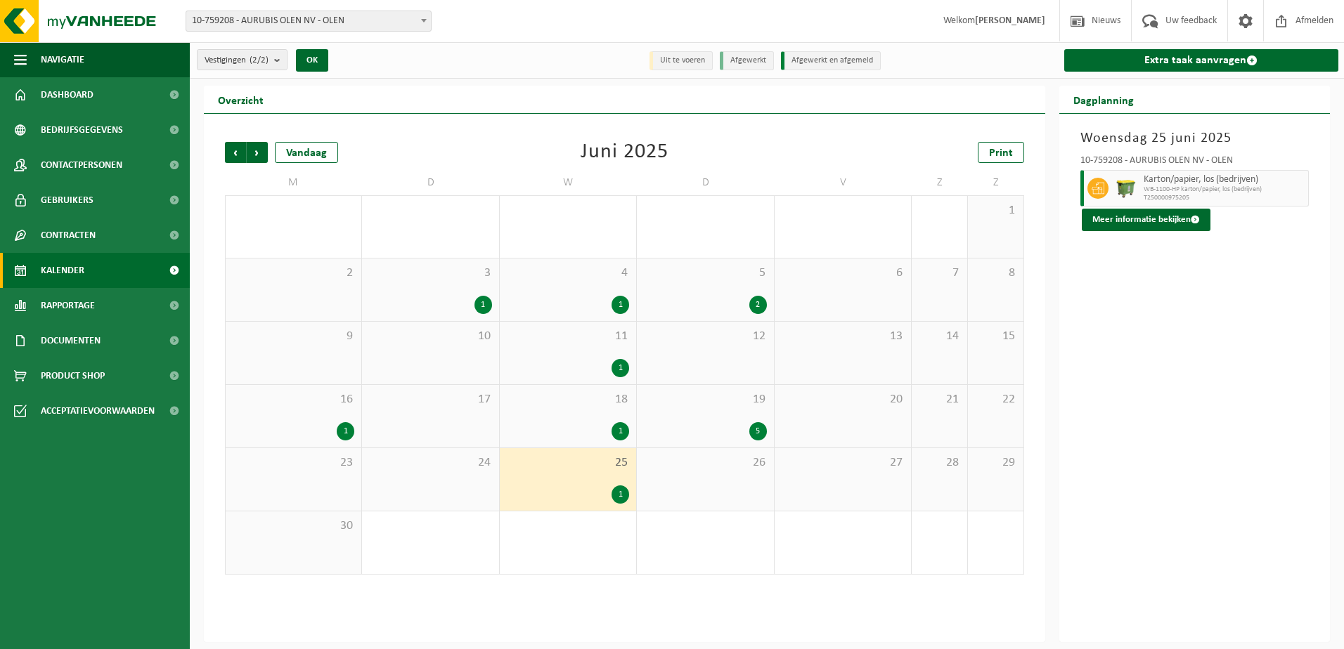
click at [661, 401] on span "19" at bounding box center [705, 399] width 122 height 15
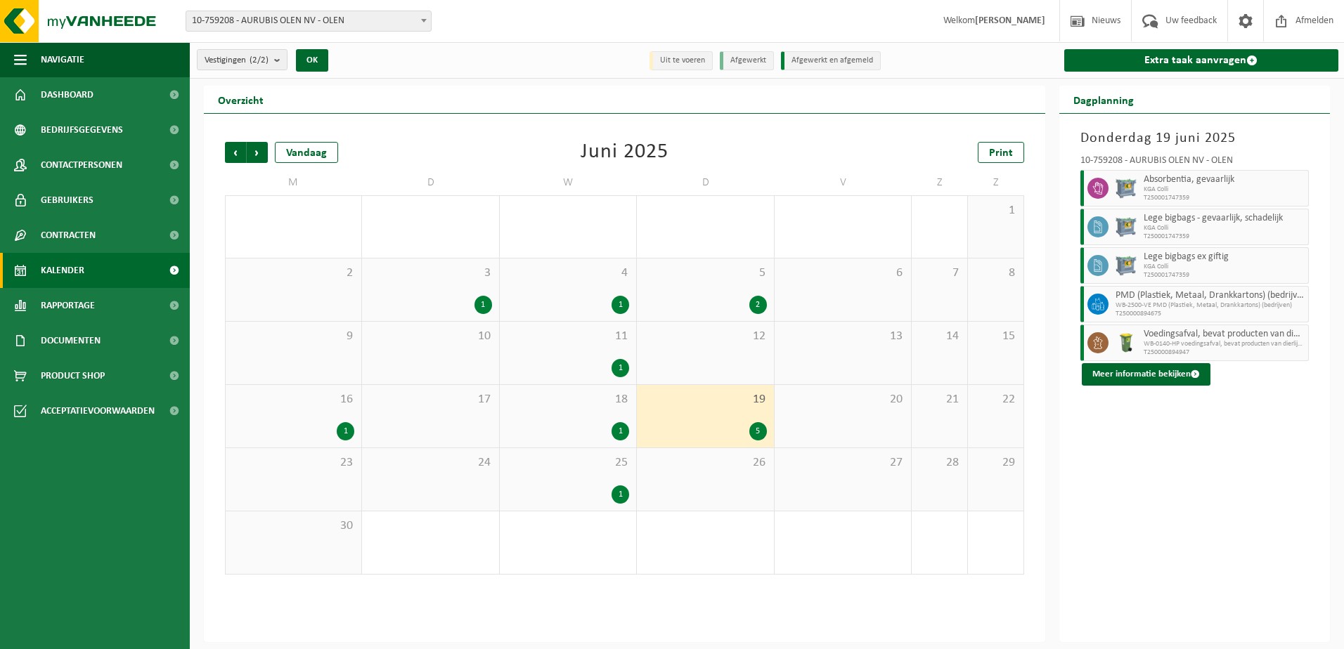
click at [281, 22] on span "10-759208 - AURUBIS OLEN NV - OLEN" at bounding box center [308, 21] width 245 height 20
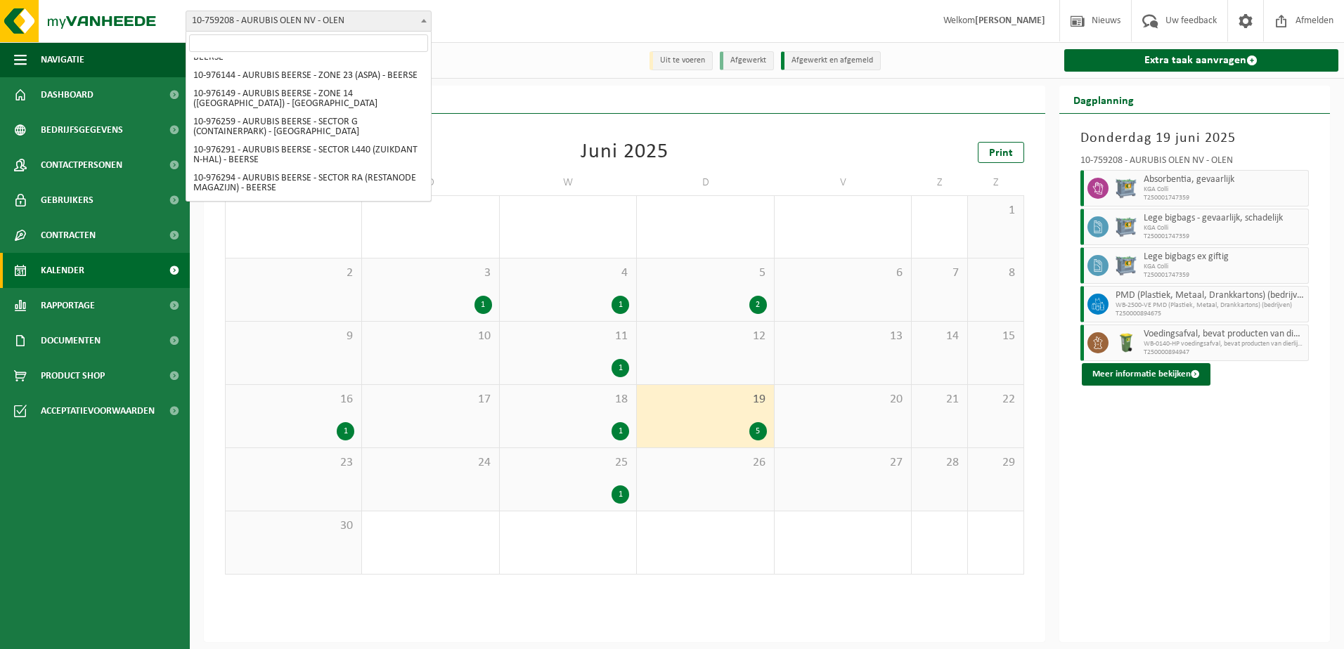
scroll to position [204, 0]
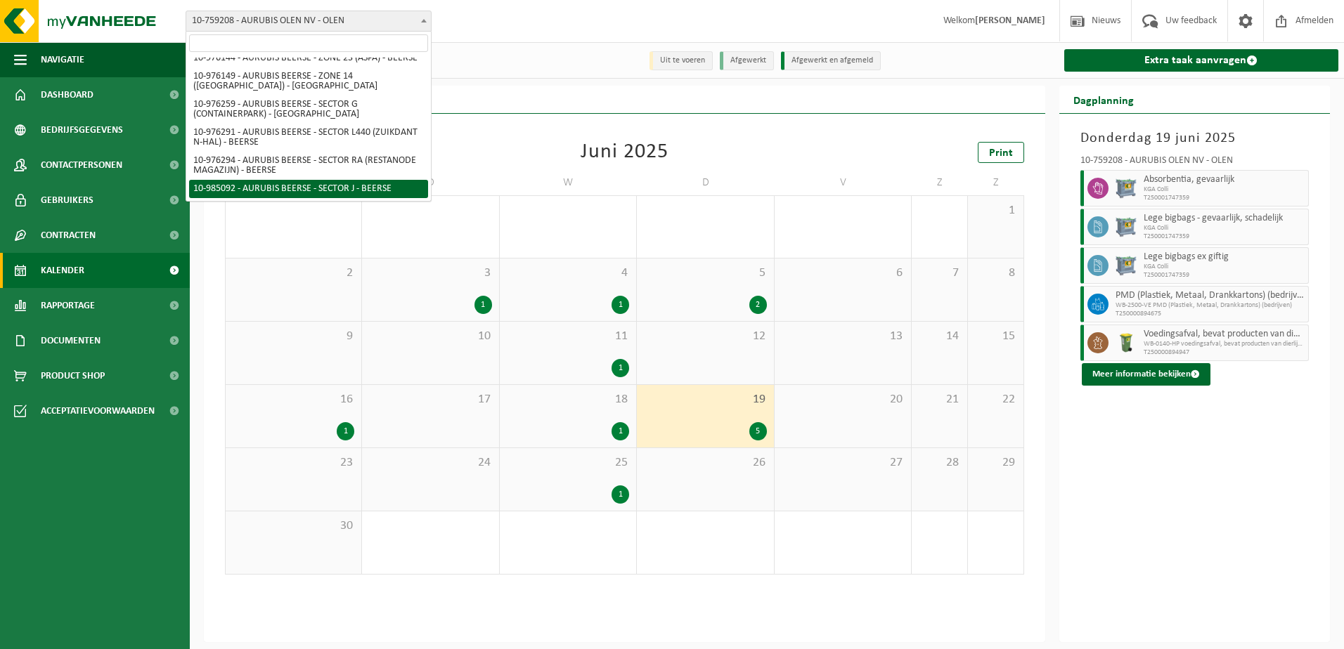
select select "164248"
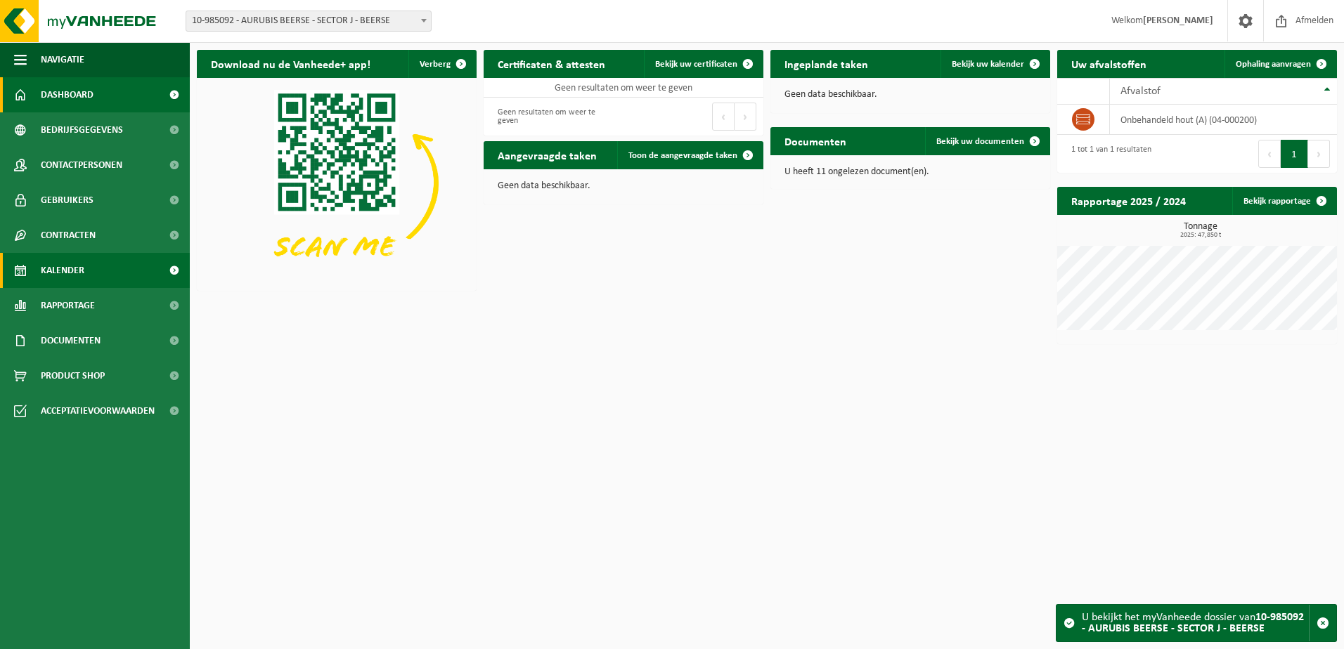
click at [70, 281] on span "Kalender" at bounding box center [63, 270] width 44 height 35
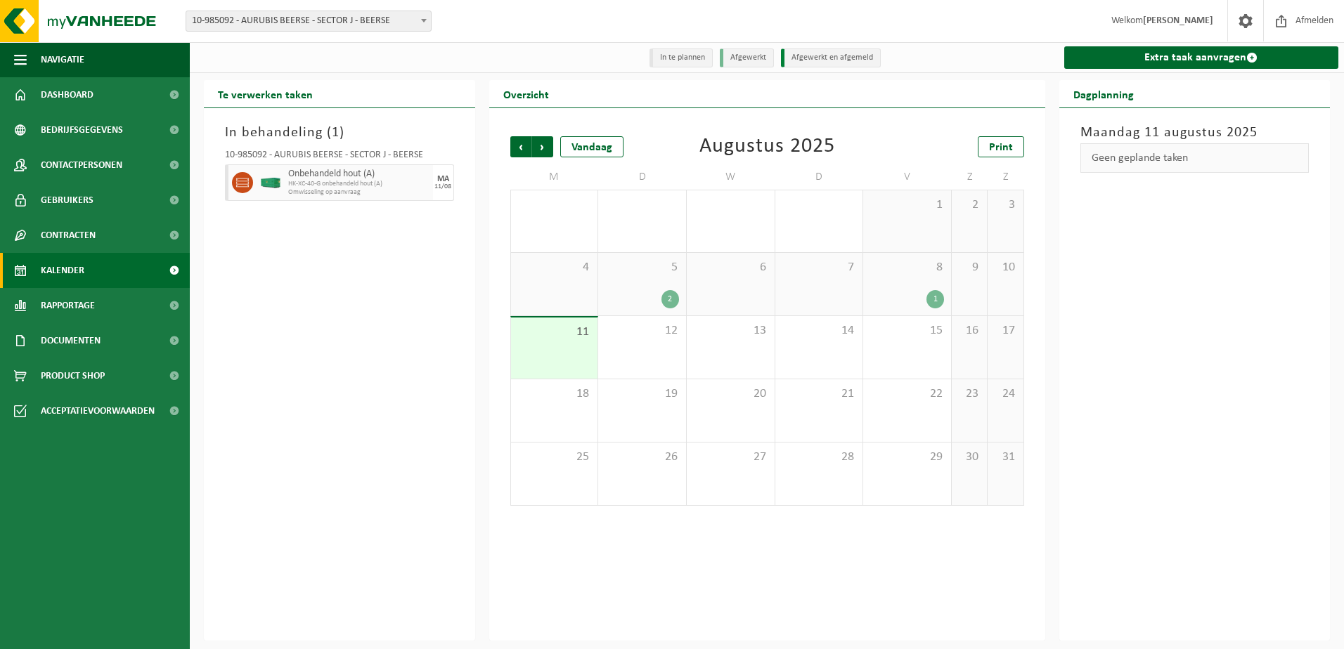
click at [926, 298] on div "1" at bounding box center [935, 299] width 18 height 18
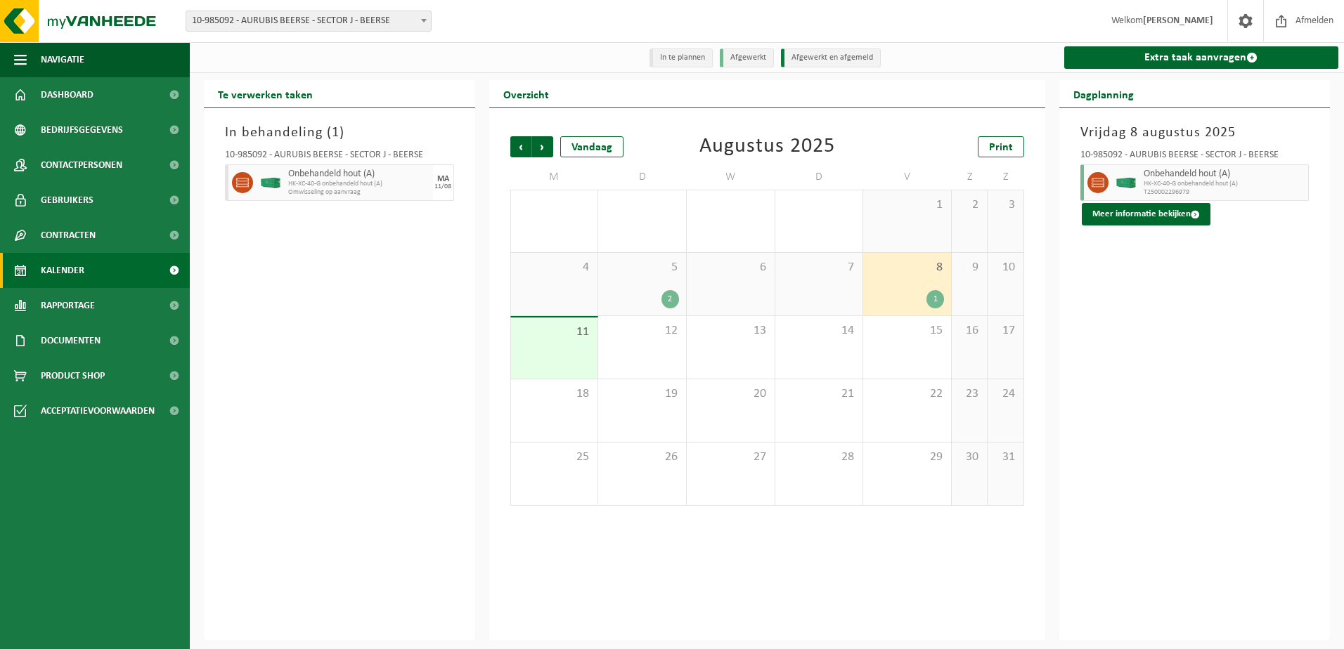
click at [635, 290] on div "5 2" at bounding box center [642, 284] width 88 height 63
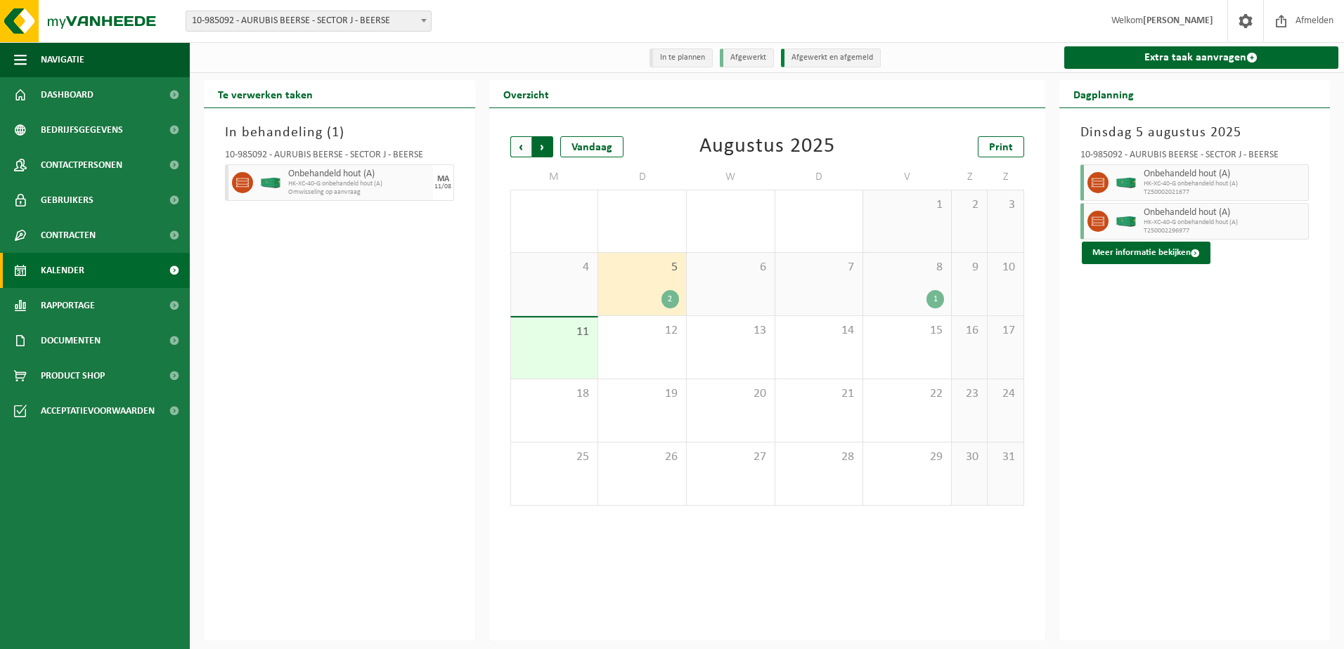
click at [526, 155] on span "Vorige" at bounding box center [520, 146] width 21 height 21
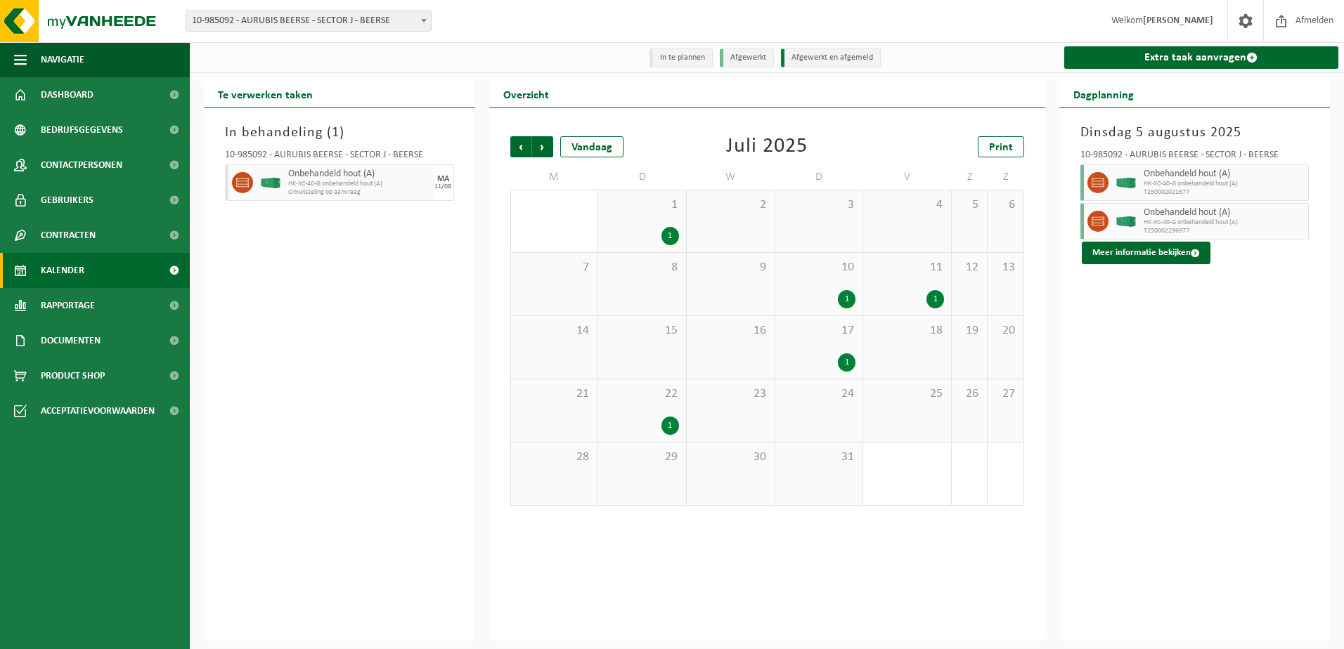
click at [667, 375] on div "15" at bounding box center [642, 347] width 88 height 63
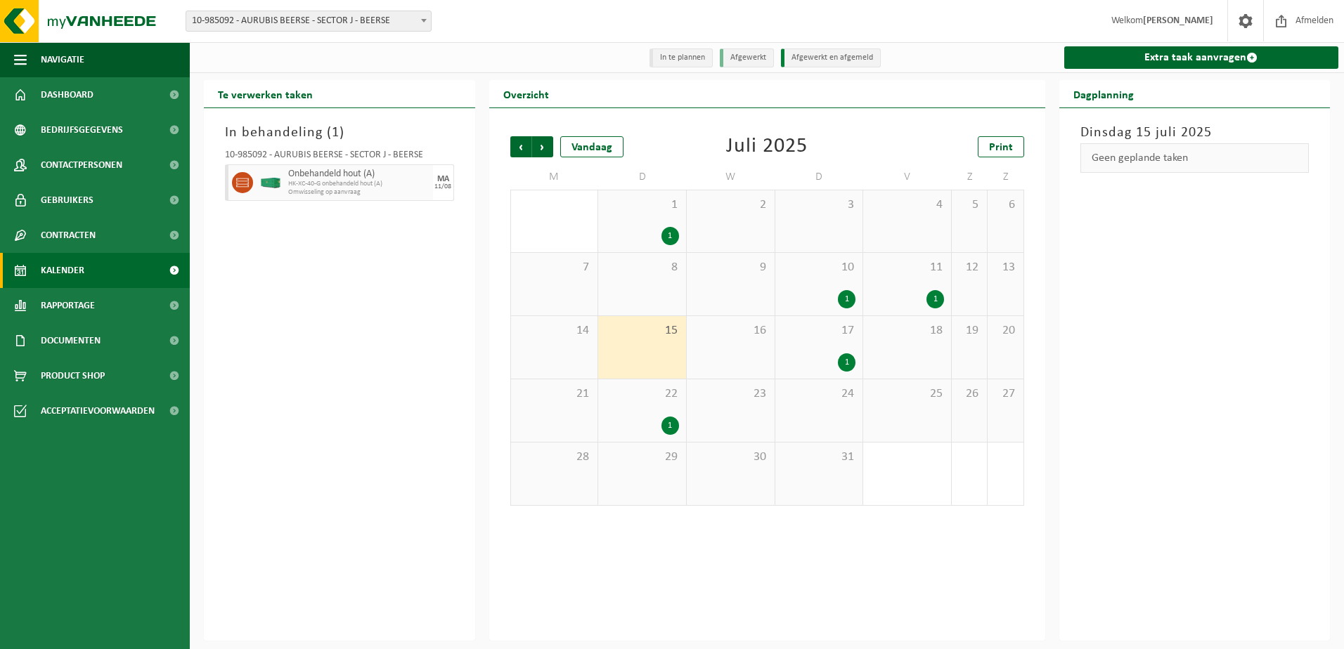
click at [659, 385] on div "22 1" at bounding box center [642, 410] width 88 height 63
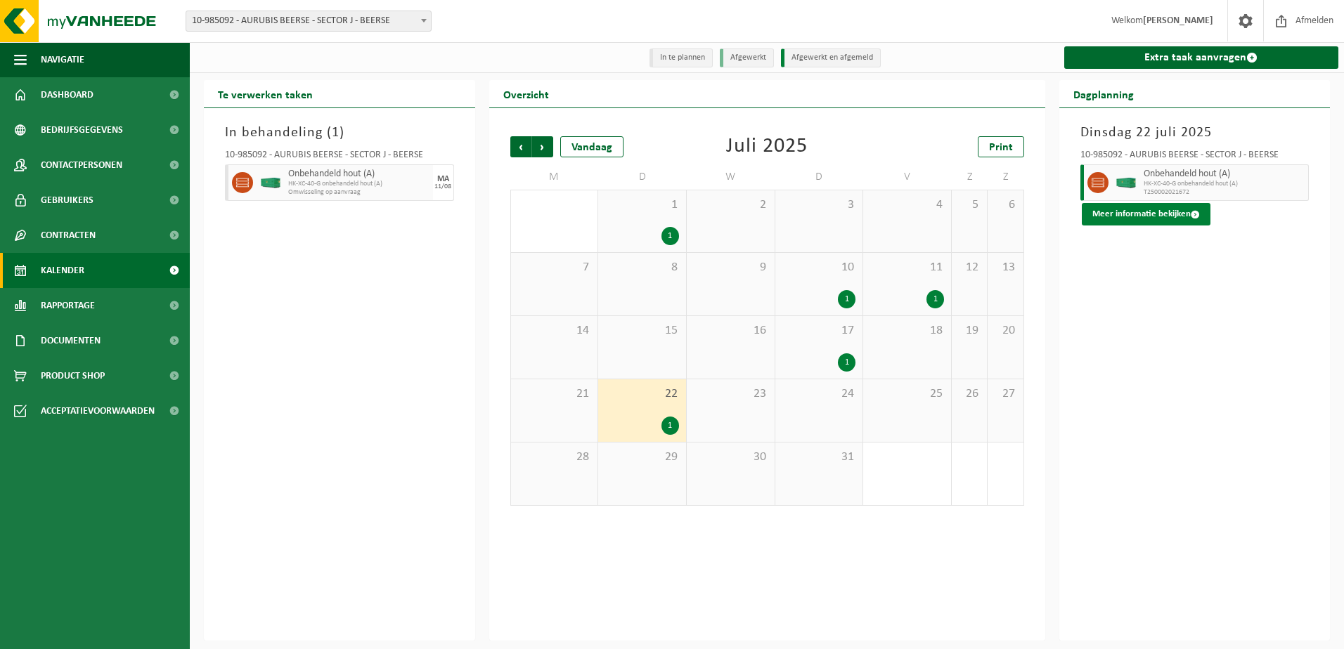
click at [1128, 211] on button "Meer informatie bekijken" at bounding box center [1146, 214] width 129 height 22
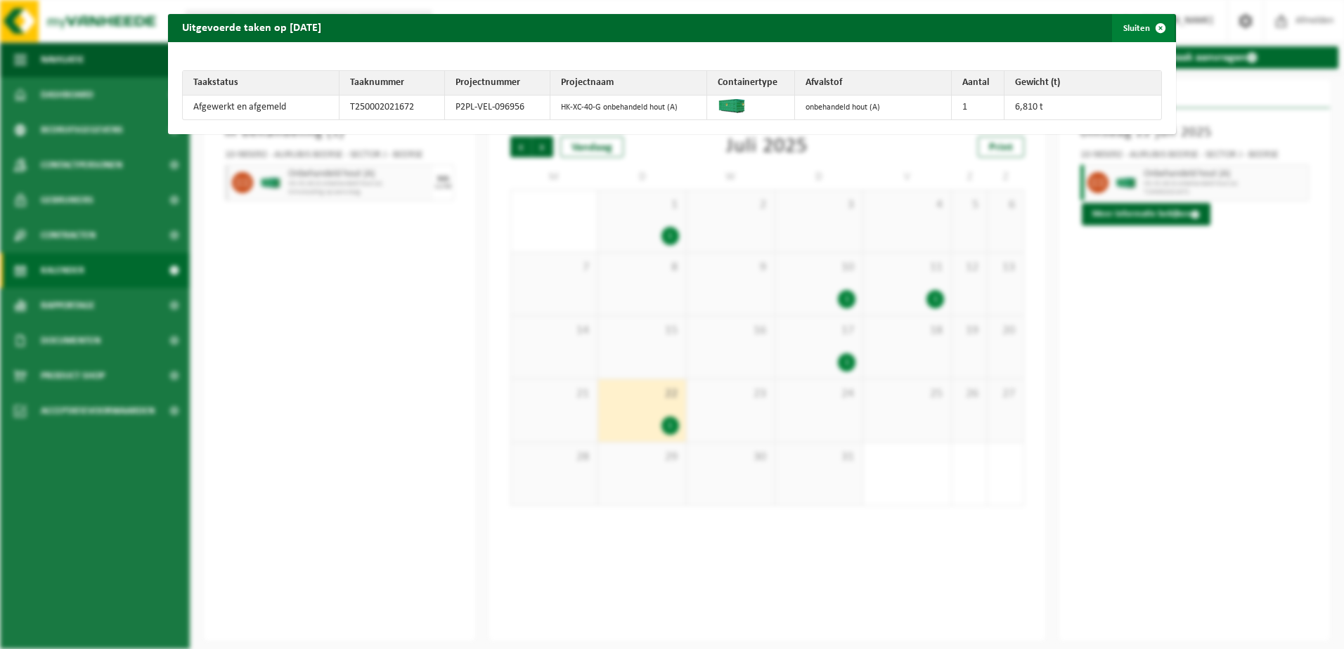
click at [1132, 31] on button "Sluiten" at bounding box center [1143, 28] width 63 height 28
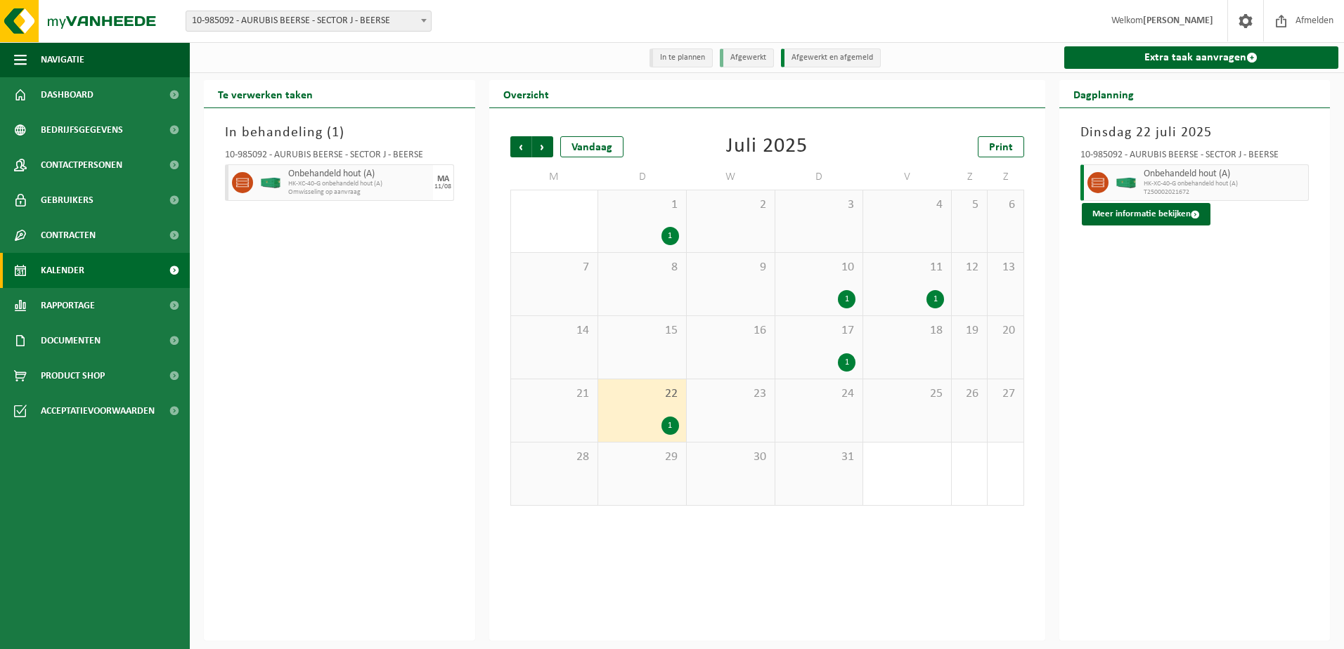
click at [791, 382] on div "24" at bounding box center [819, 410] width 88 height 63
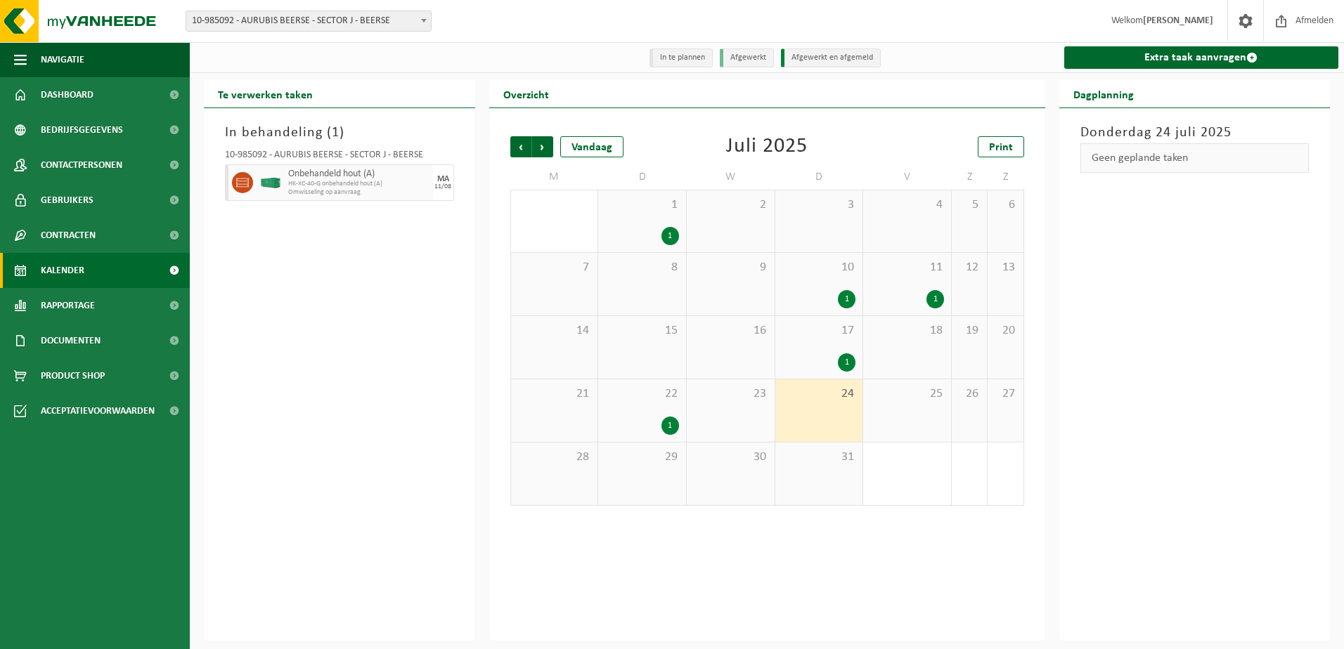
click at [829, 328] on span "17" at bounding box center [819, 330] width 74 height 15
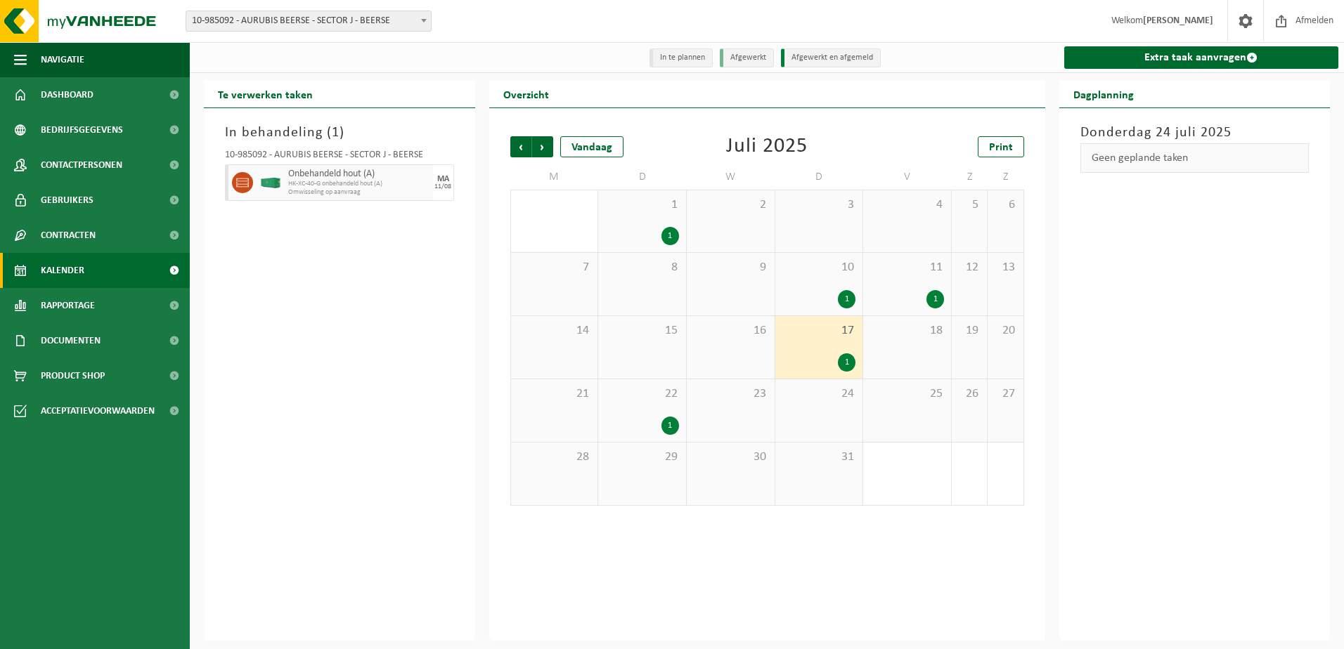
click at [914, 299] on div "1" at bounding box center [907, 299] width 74 height 18
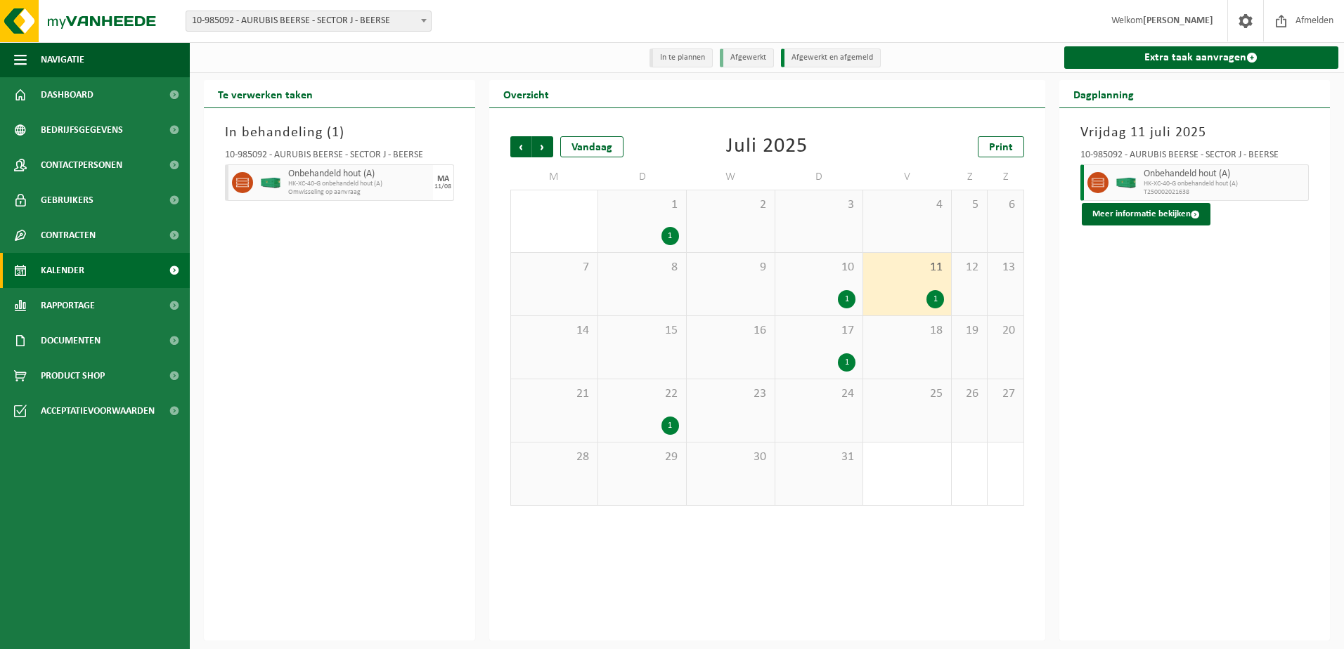
click at [817, 302] on div "1" at bounding box center [819, 299] width 74 height 18
click at [359, 401] on div "In behandeling ( 1 ) 10-985092 - AURUBIS BEERSE - SECTOR J - BEERSE Onbehandeld…" at bounding box center [339, 374] width 271 height 533
click at [1022, 621] on div "Vorige Volgende Vandaag Juli 2025 Print M D W D V Z Z 30 1 1 2 3 4 5 6 7 8 9 10…" at bounding box center [767, 374] width 556 height 533
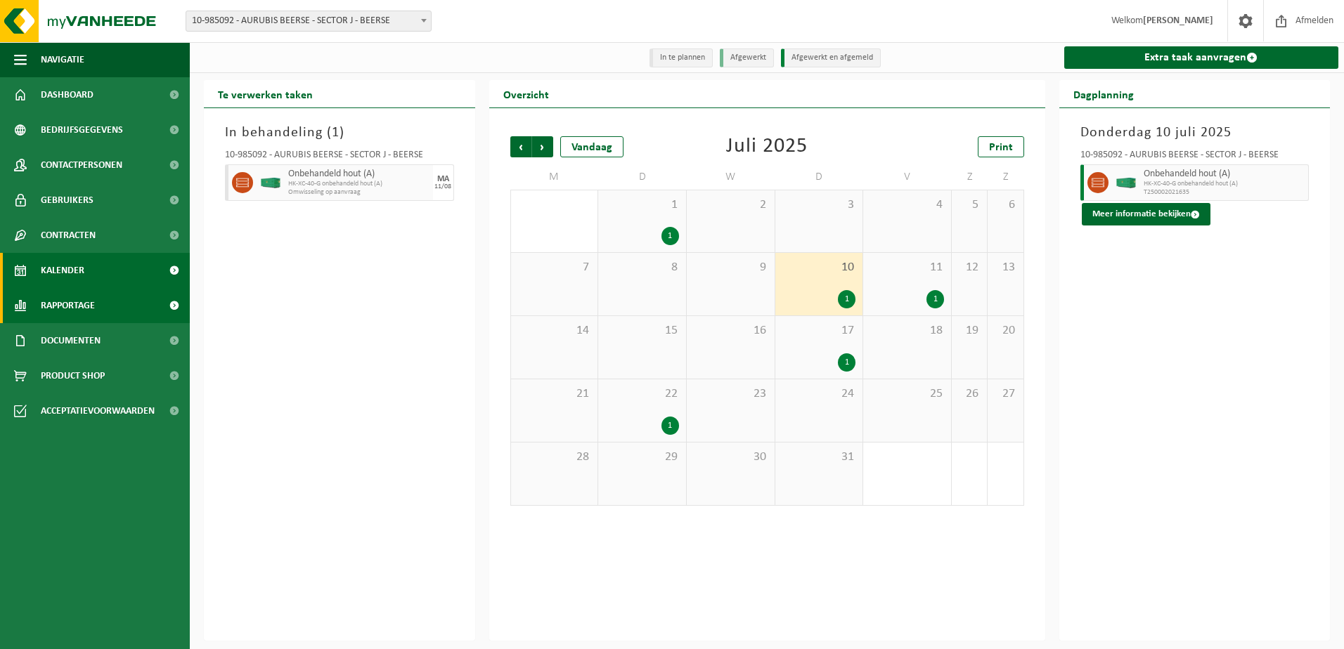
click at [115, 304] on link "Rapportage" at bounding box center [95, 305] width 190 height 35
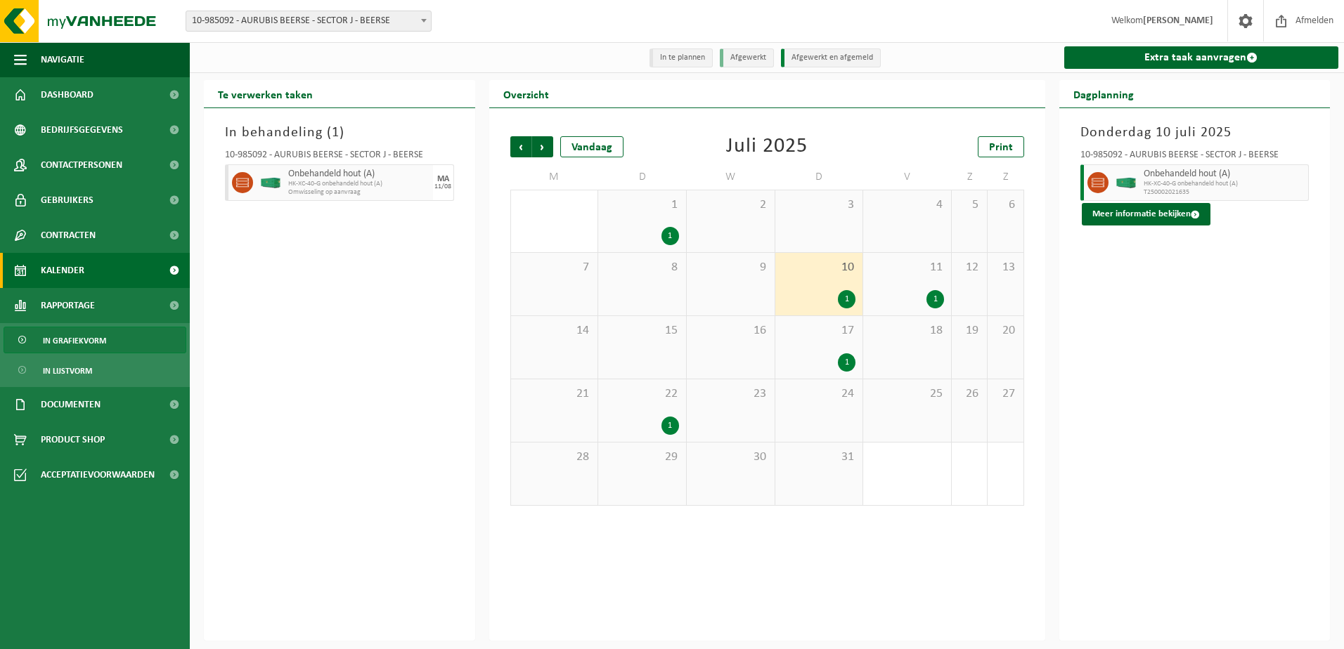
click at [99, 335] on span "In grafiekvorm" at bounding box center [74, 340] width 63 height 27
